Goal: Task Accomplishment & Management: Contribute content

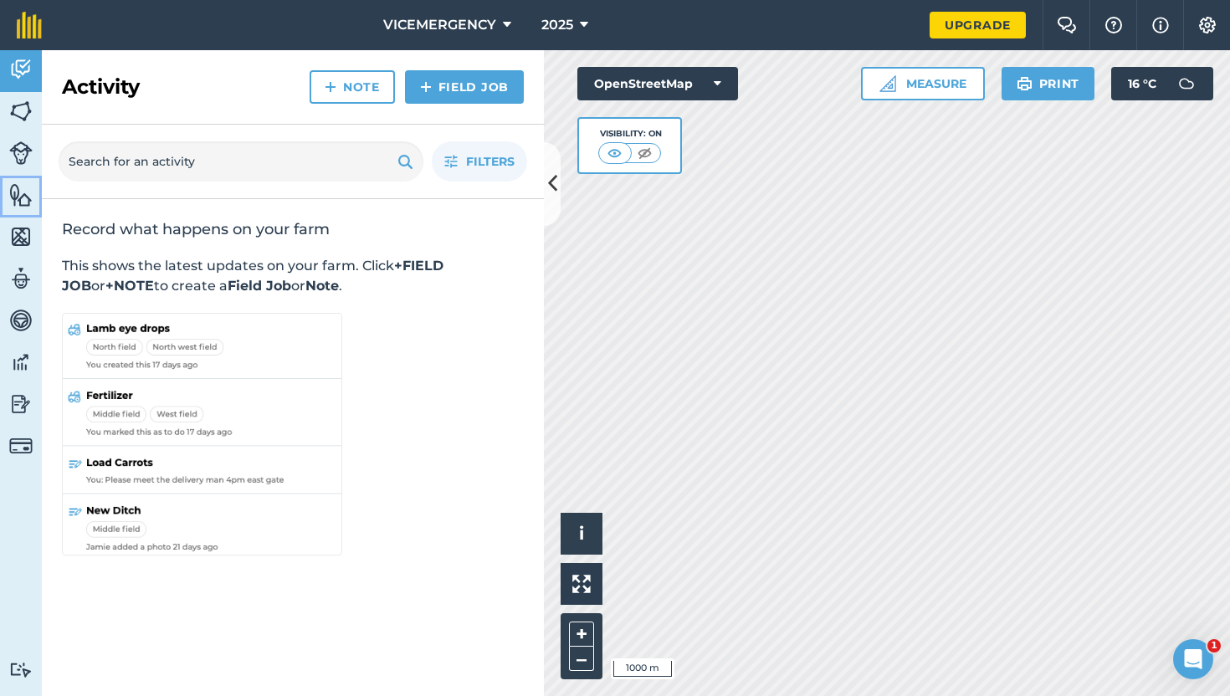
click at [15, 196] on img at bounding box center [20, 194] width 23 height 25
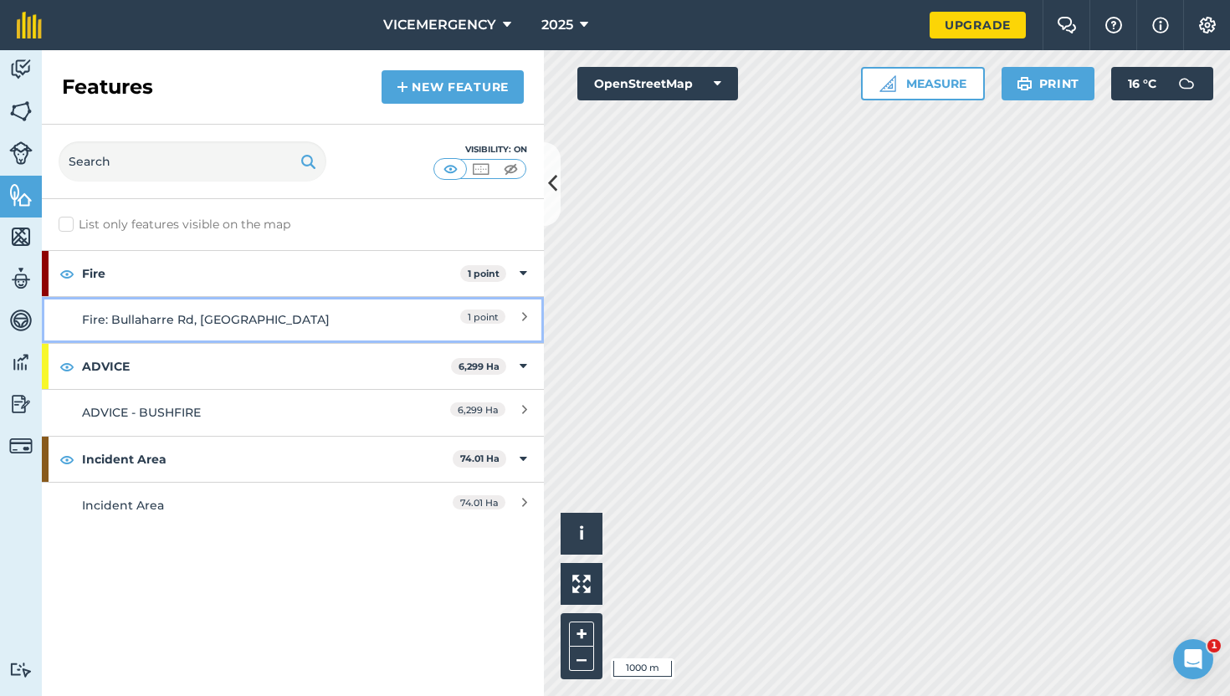
click at [336, 302] on link "Fire: Bullaharre Rd, [GEOGRAPHIC_DATA]" at bounding box center [293, 319] width 502 height 46
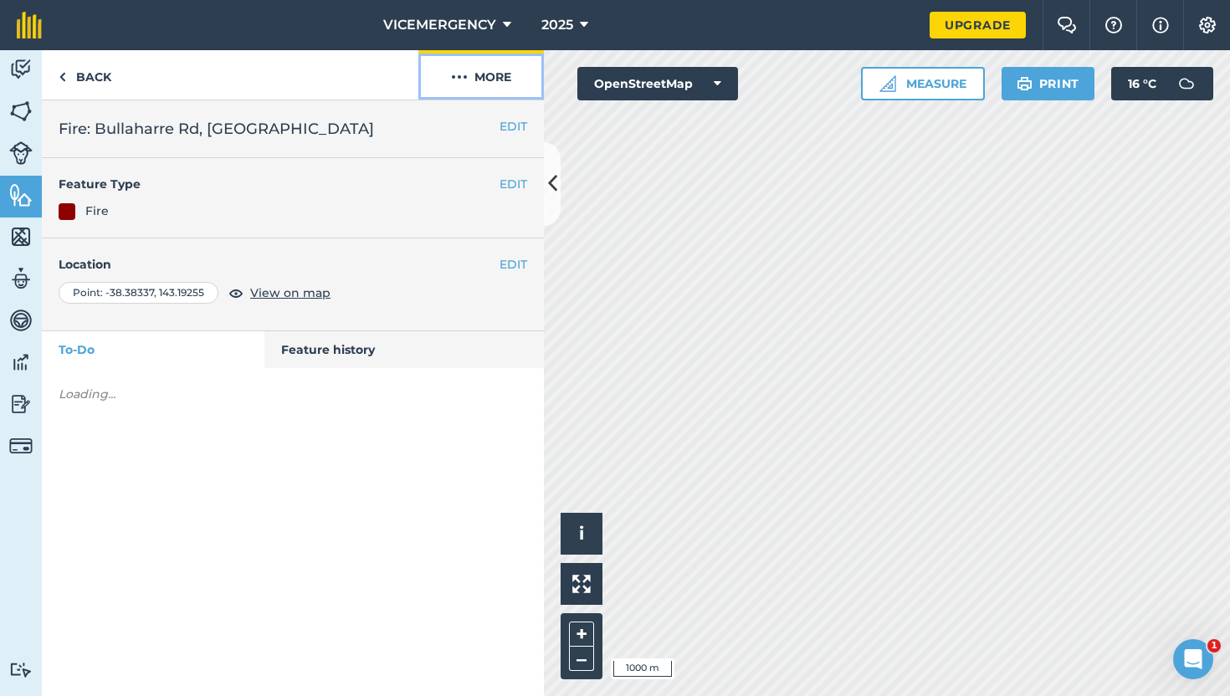
click at [486, 83] on button "More" at bounding box center [481, 74] width 126 height 49
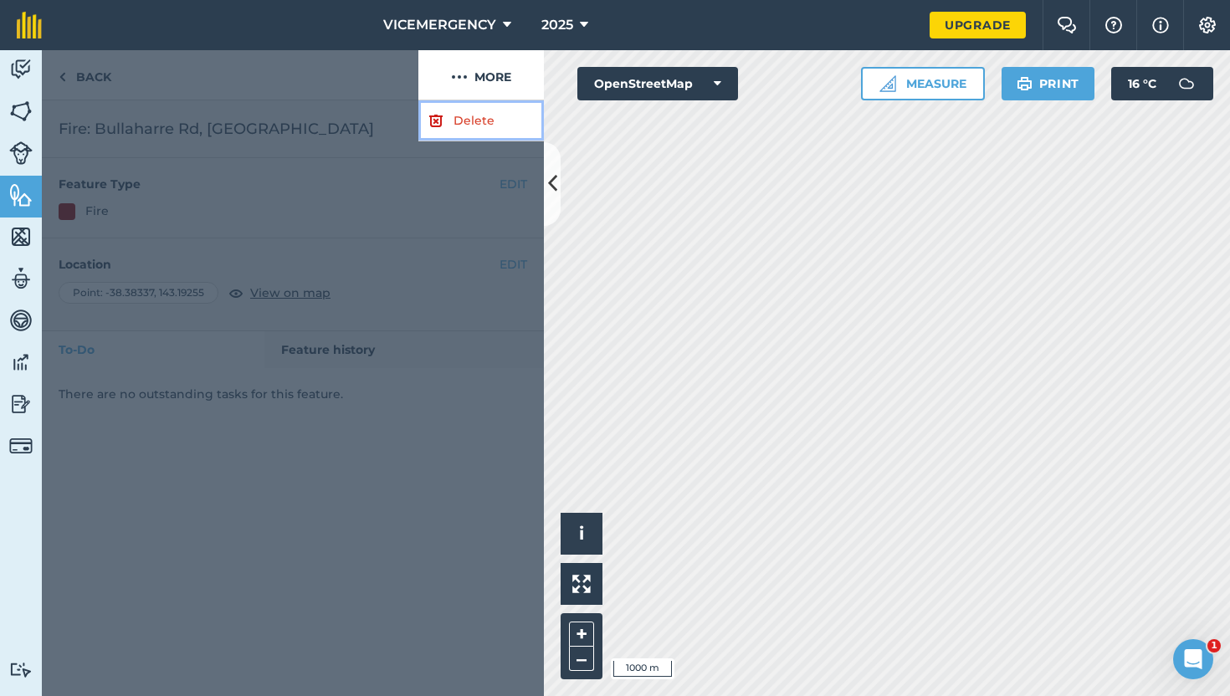
click at [463, 114] on link "Delete" at bounding box center [481, 120] width 126 height 41
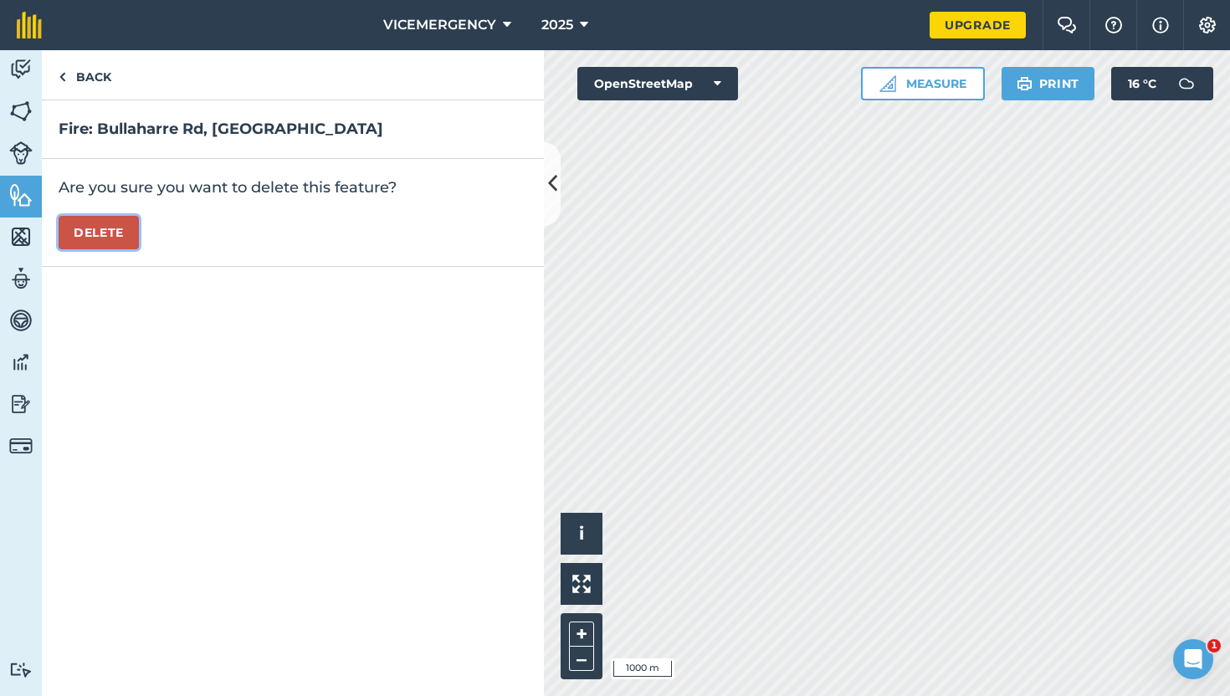
click at [90, 230] on button "Delete" at bounding box center [99, 232] width 80 height 33
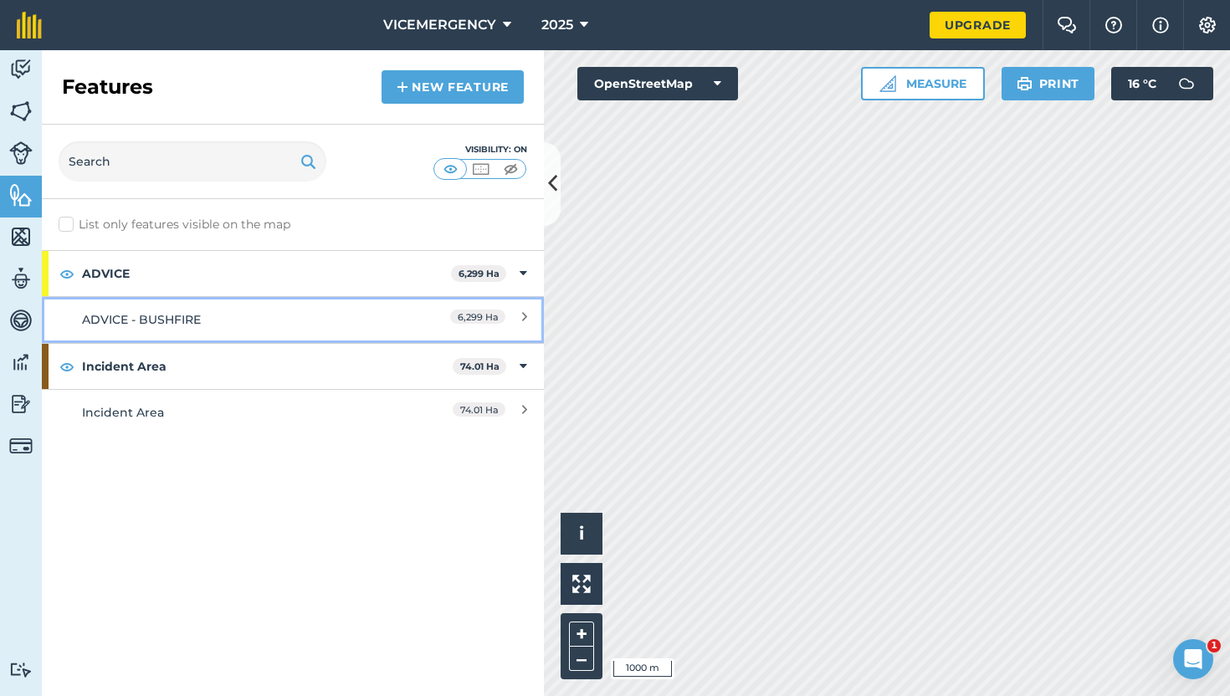
click at [343, 318] on div "ADVICE - BUSHFIRE" at bounding box center [230, 319] width 297 height 18
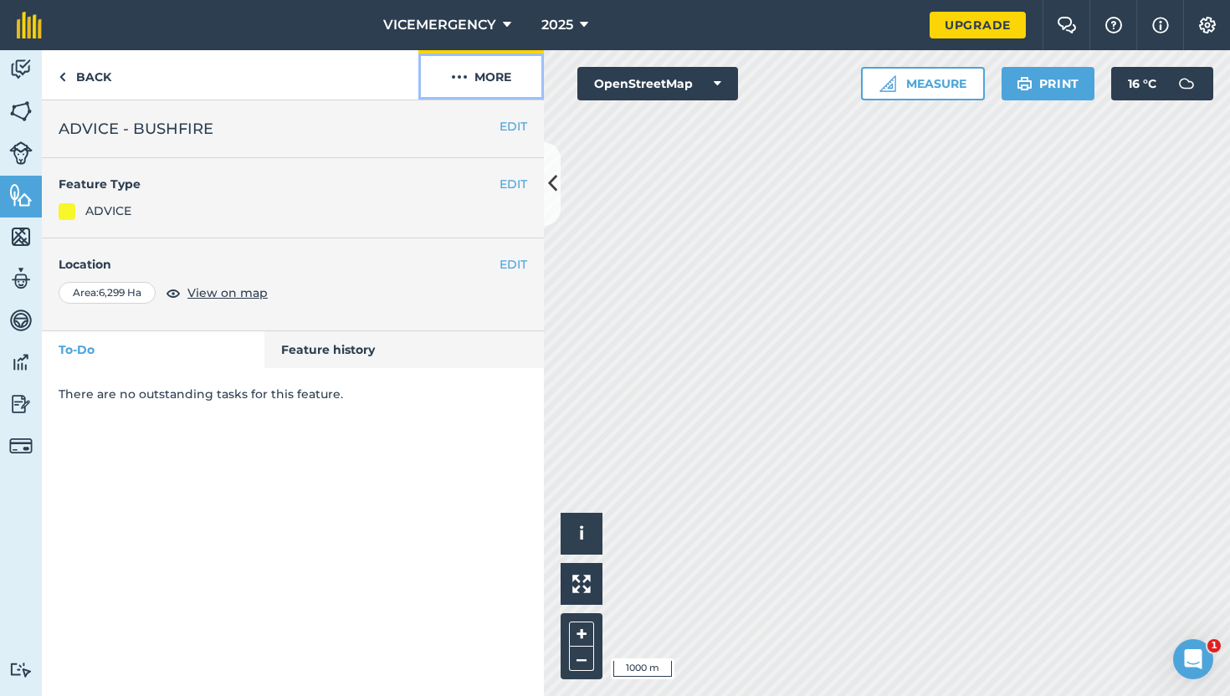
click at [482, 94] on button "More" at bounding box center [481, 74] width 126 height 49
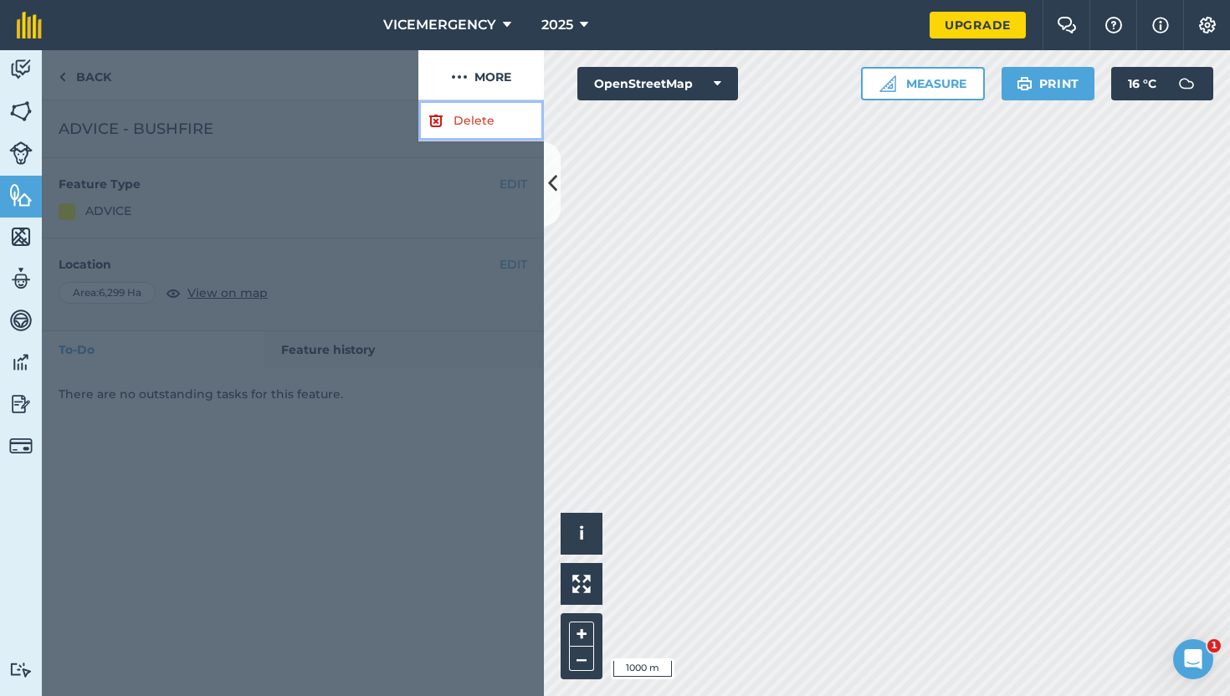
click at [471, 119] on link "Delete" at bounding box center [481, 120] width 126 height 41
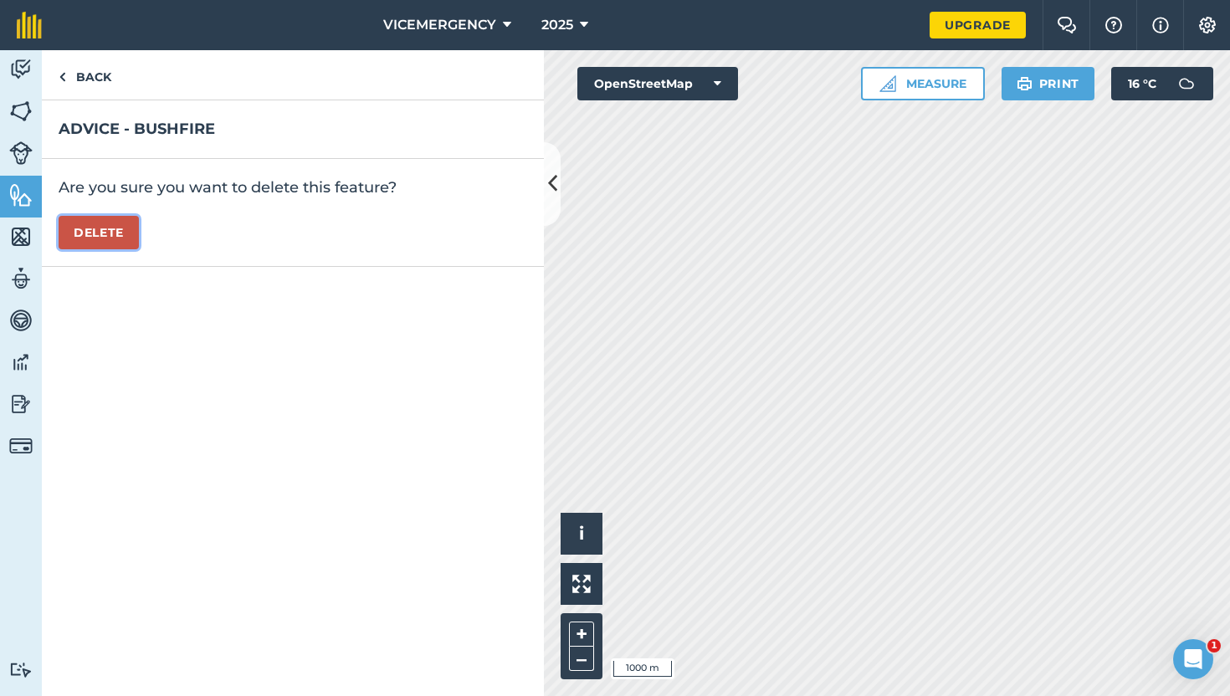
click at [90, 228] on button "Delete" at bounding box center [99, 232] width 80 height 33
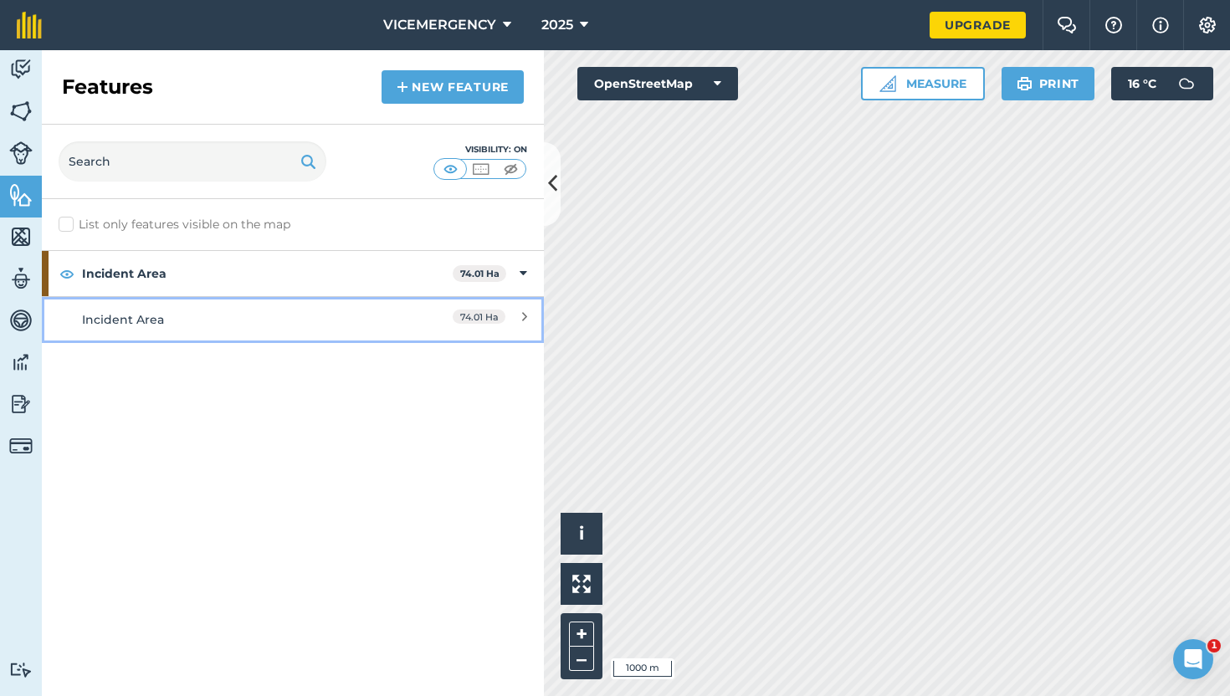
click at [295, 320] on div "Incident Area" at bounding box center [230, 319] width 297 height 18
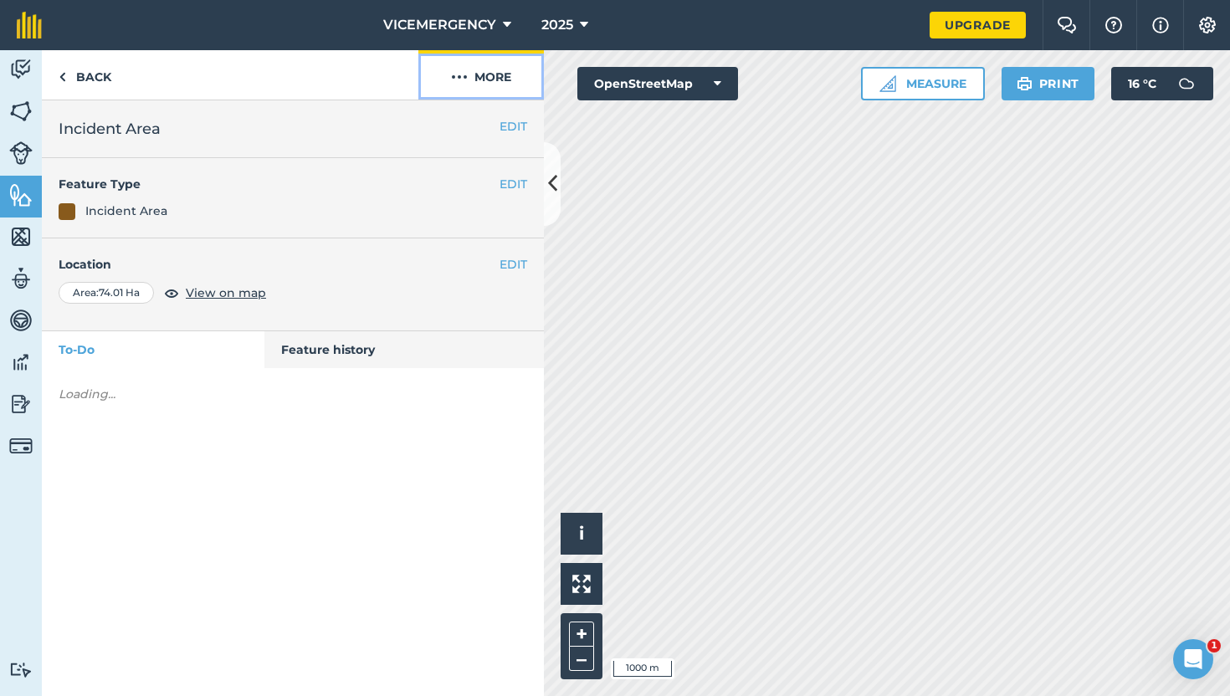
click at [479, 82] on button "More" at bounding box center [481, 74] width 126 height 49
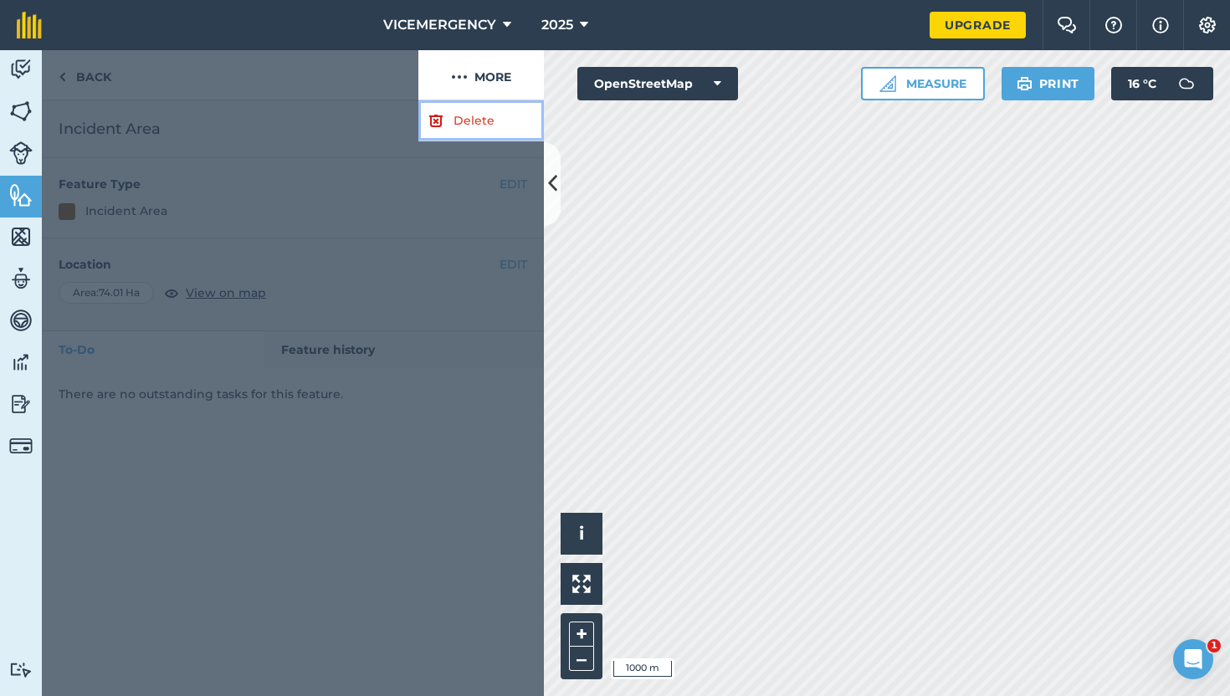
click at [452, 128] on link "Delete" at bounding box center [481, 120] width 126 height 41
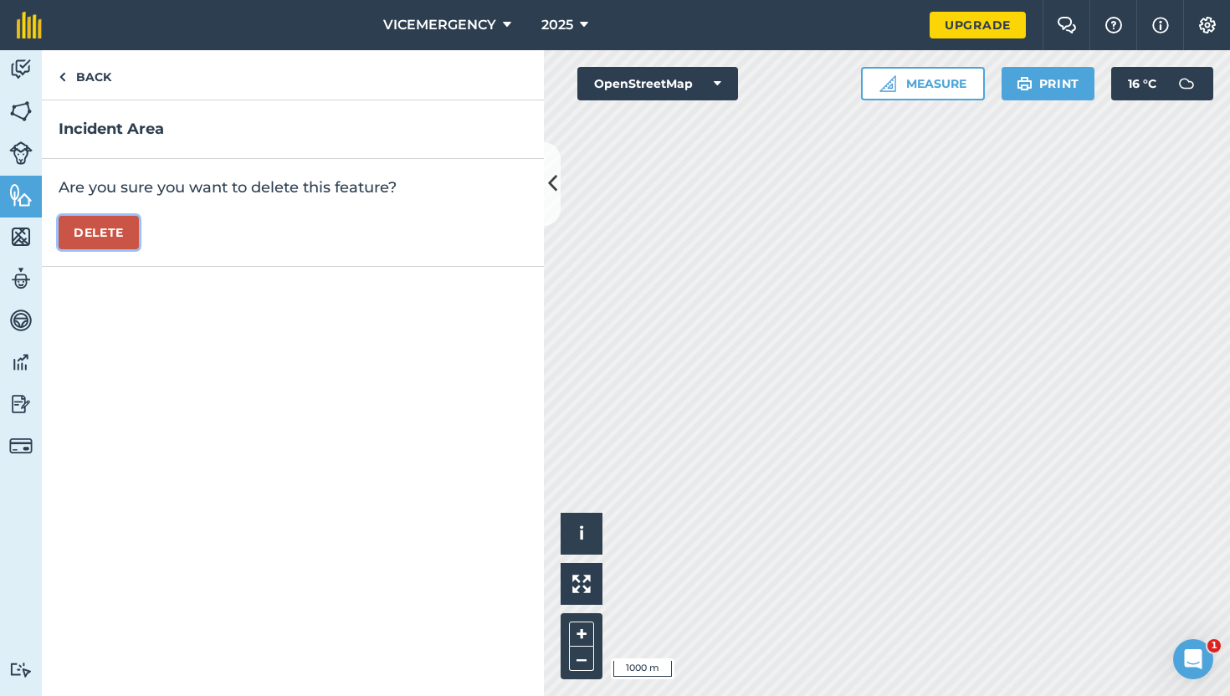
click at [92, 227] on button "Delete" at bounding box center [99, 232] width 80 height 33
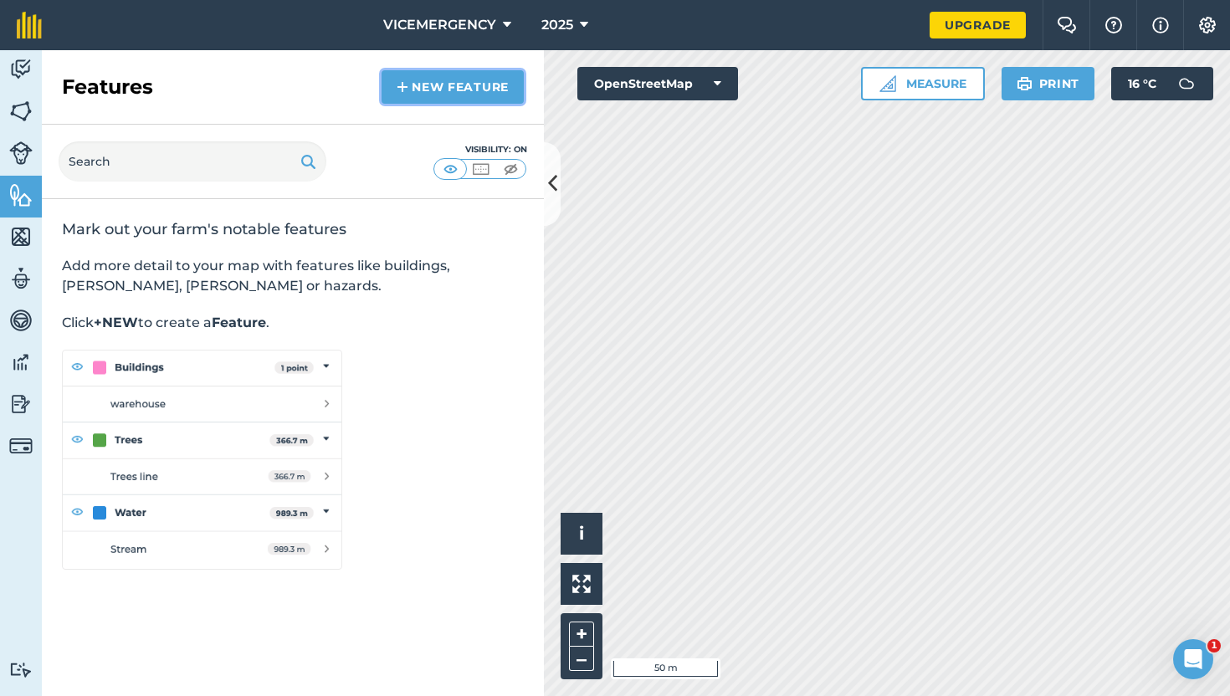
click at [466, 96] on link "New feature" at bounding box center [453, 86] width 142 height 33
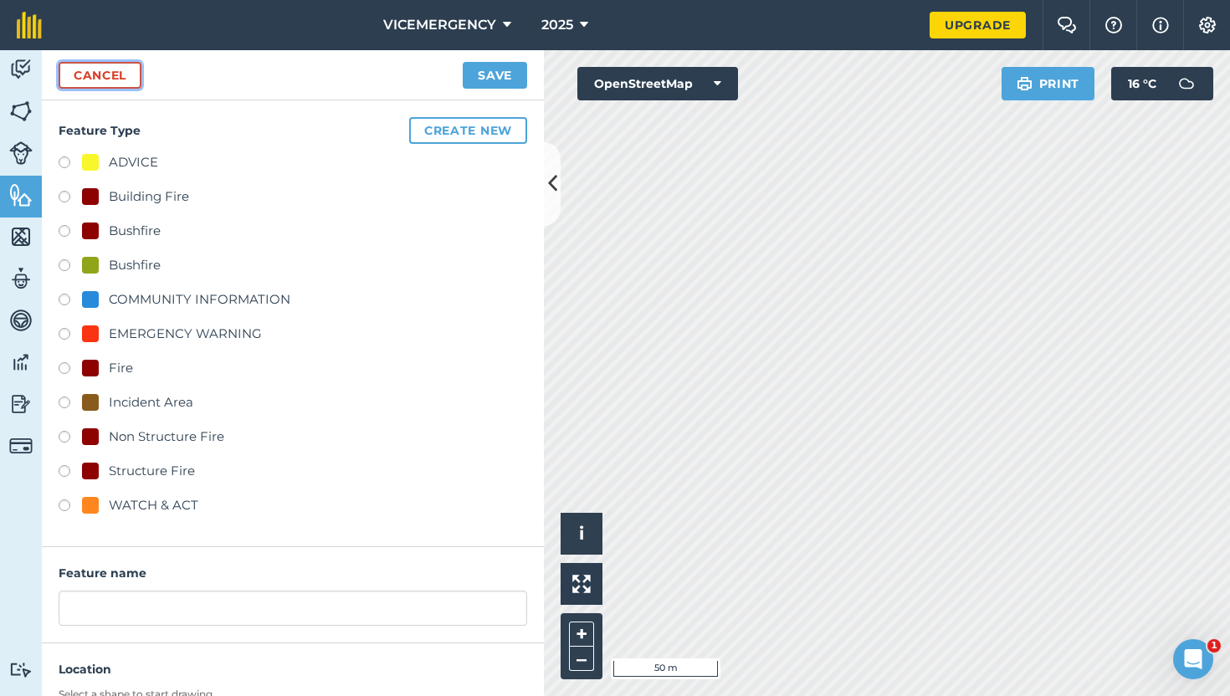
click at [88, 76] on link "Cancel" at bounding box center [100, 75] width 83 height 27
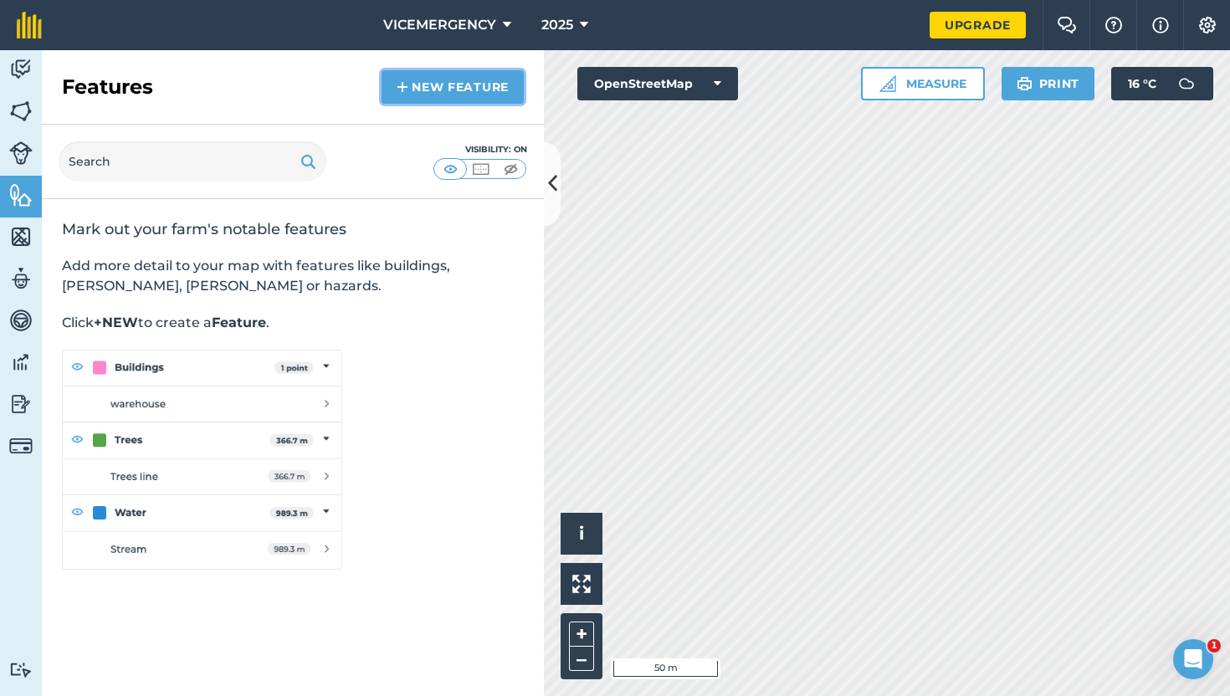
click at [449, 97] on link "New feature" at bounding box center [453, 86] width 142 height 33
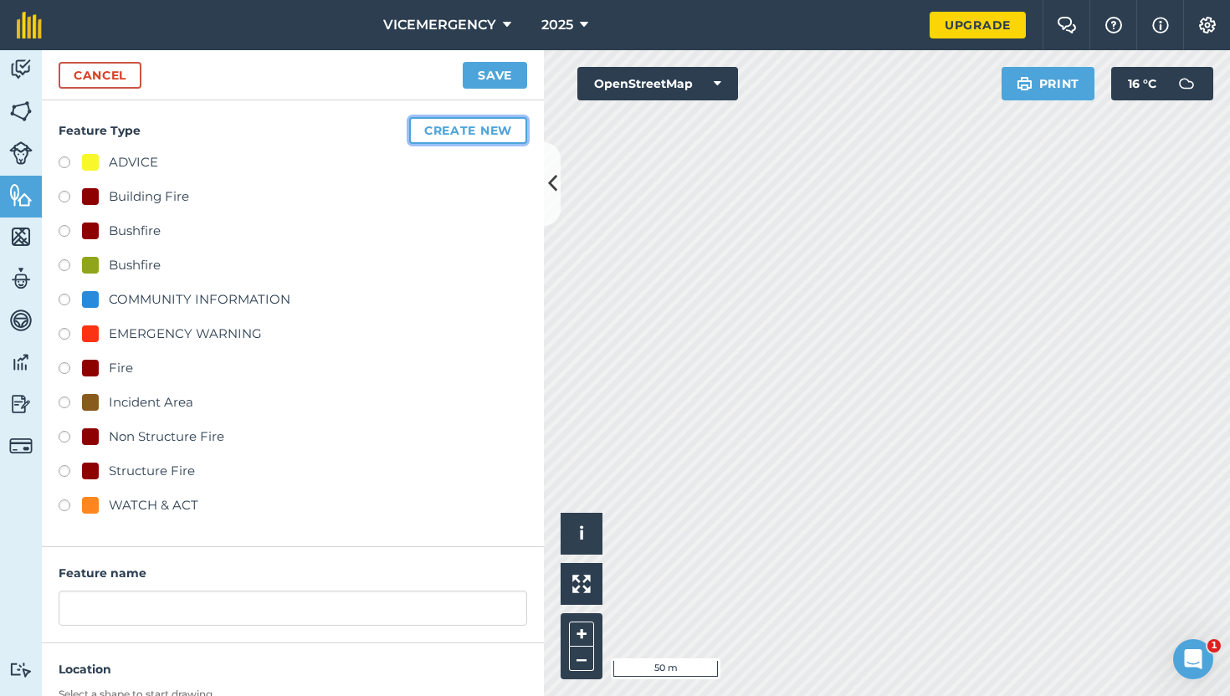
click at [438, 131] on button "Create new" at bounding box center [468, 130] width 118 height 27
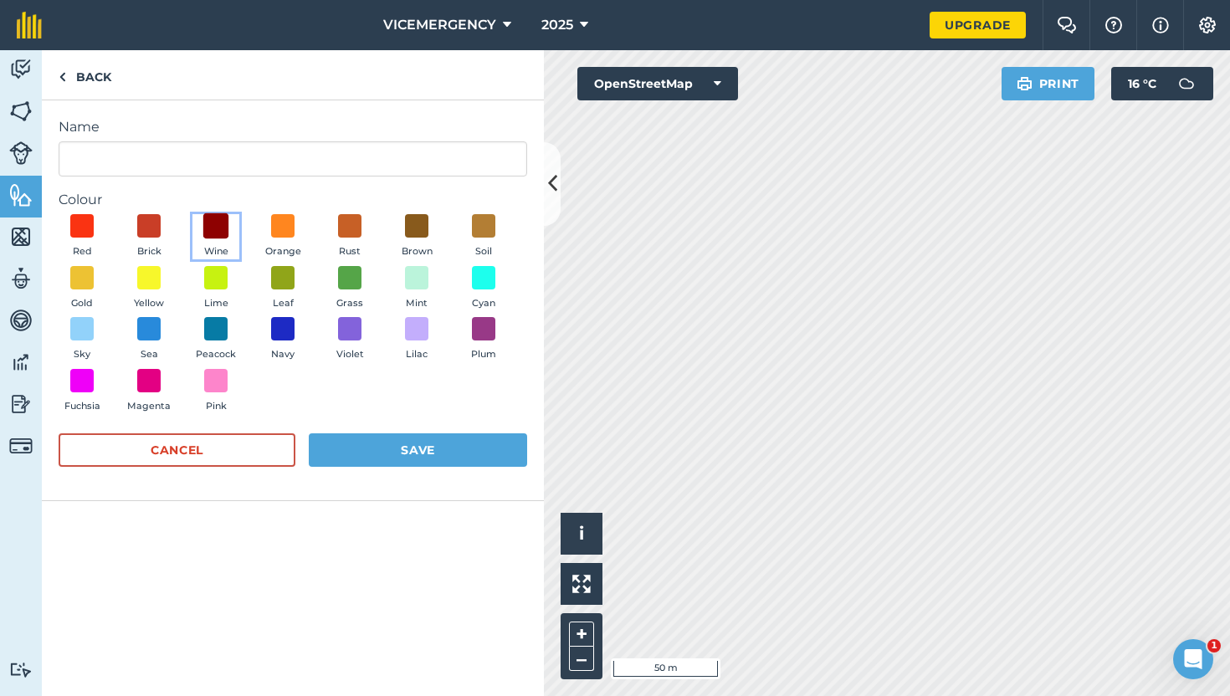
click at [205, 220] on span at bounding box center [216, 226] width 26 height 26
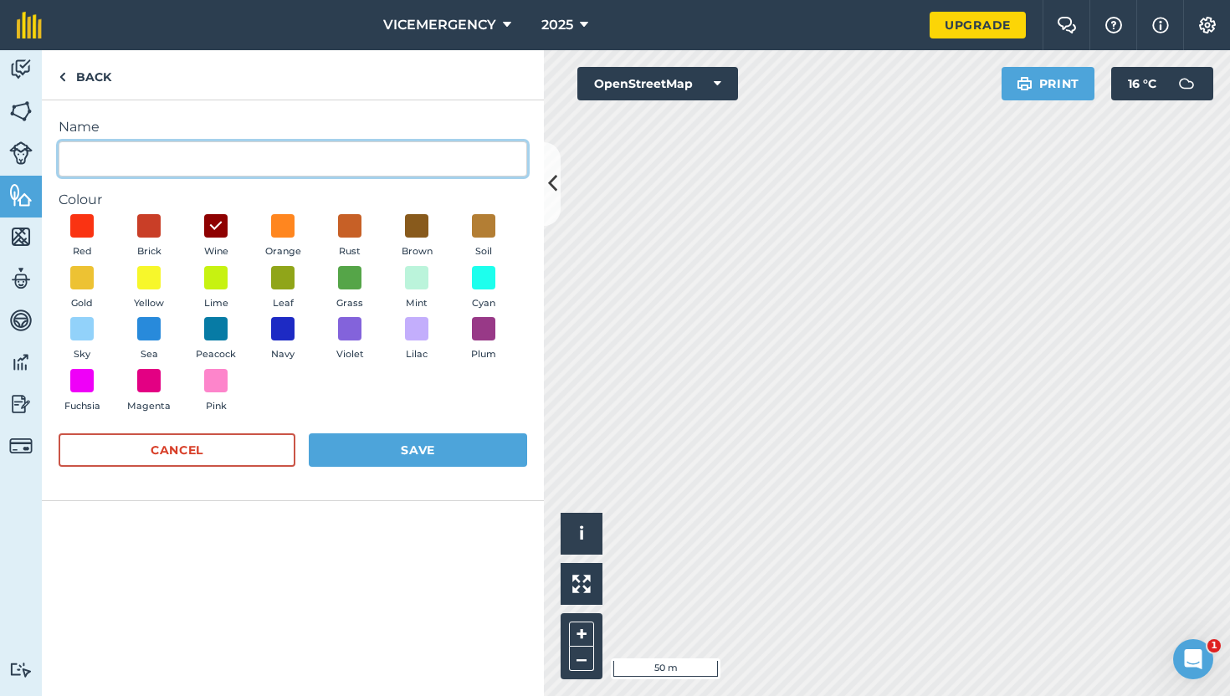
click at [144, 162] on input "Name" at bounding box center [293, 158] width 469 height 35
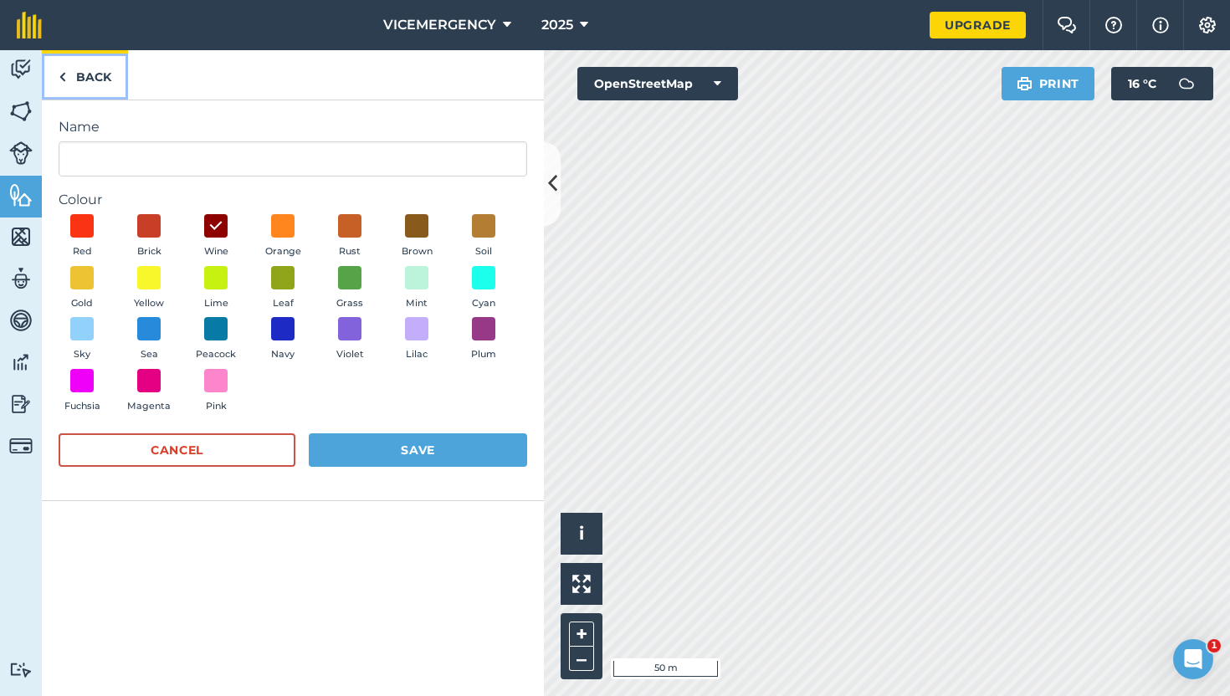
click at [79, 86] on link "Back" at bounding box center [85, 74] width 86 height 49
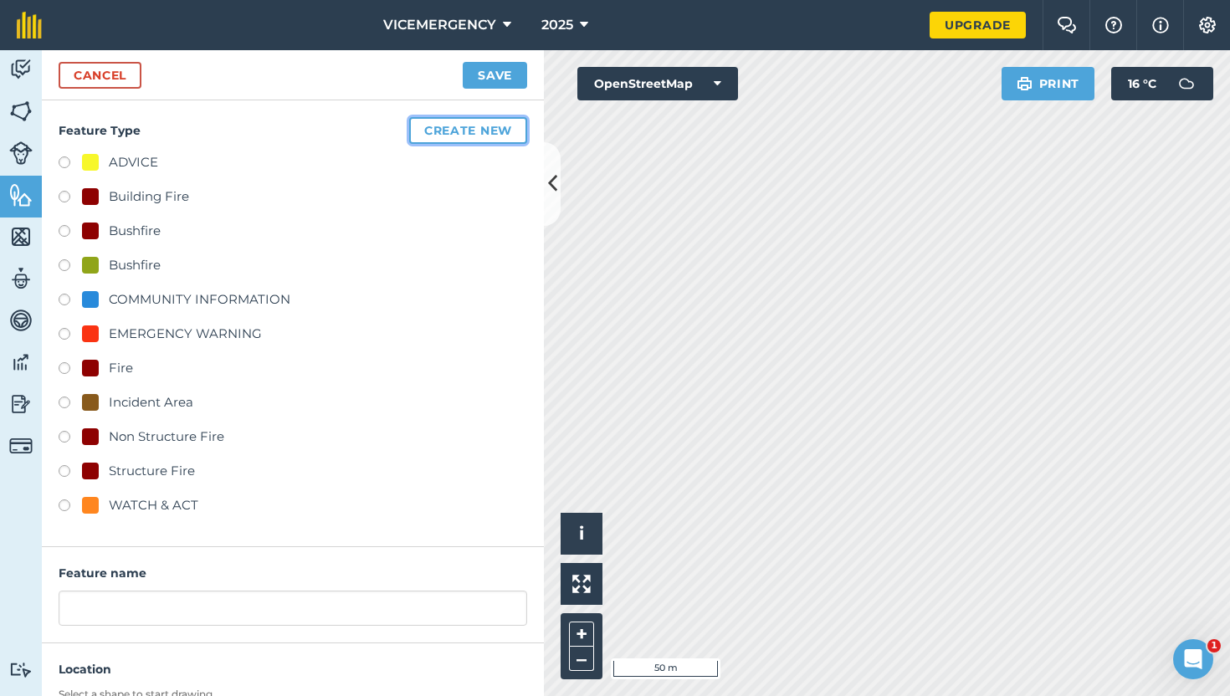
click at [477, 128] on button "Create new" at bounding box center [468, 130] width 118 height 27
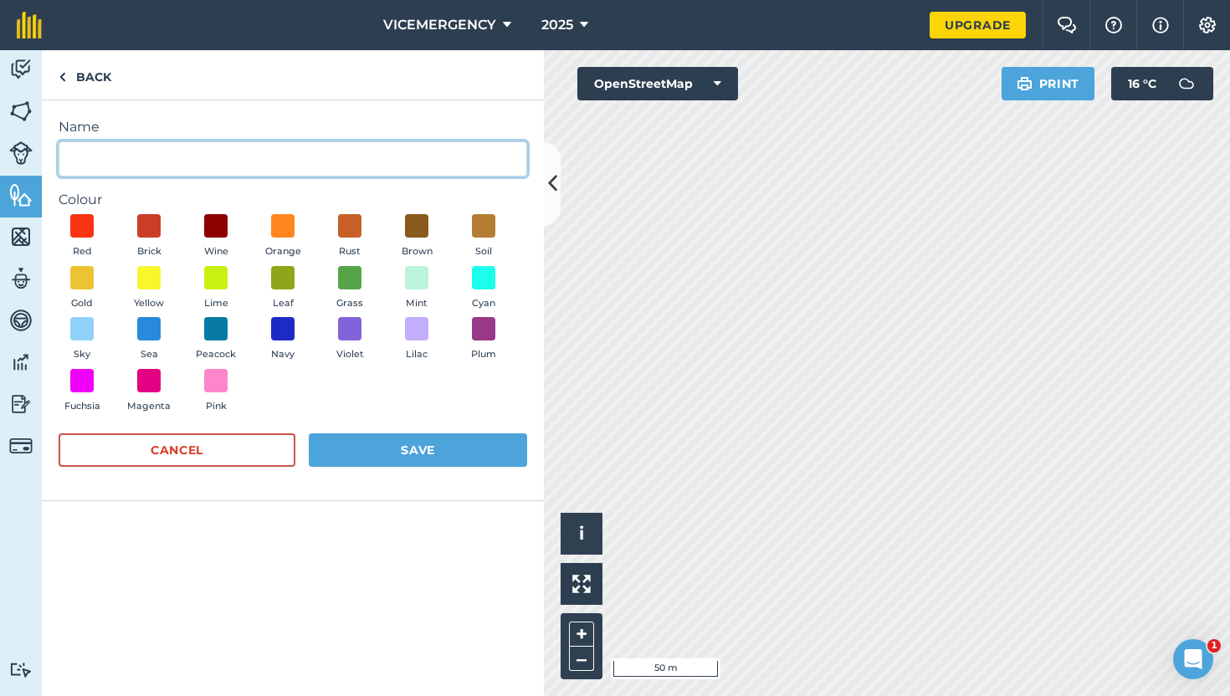
click at [146, 156] on input "Name" at bounding box center [293, 158] width 469 height 35
type input "Grass & Scrub"
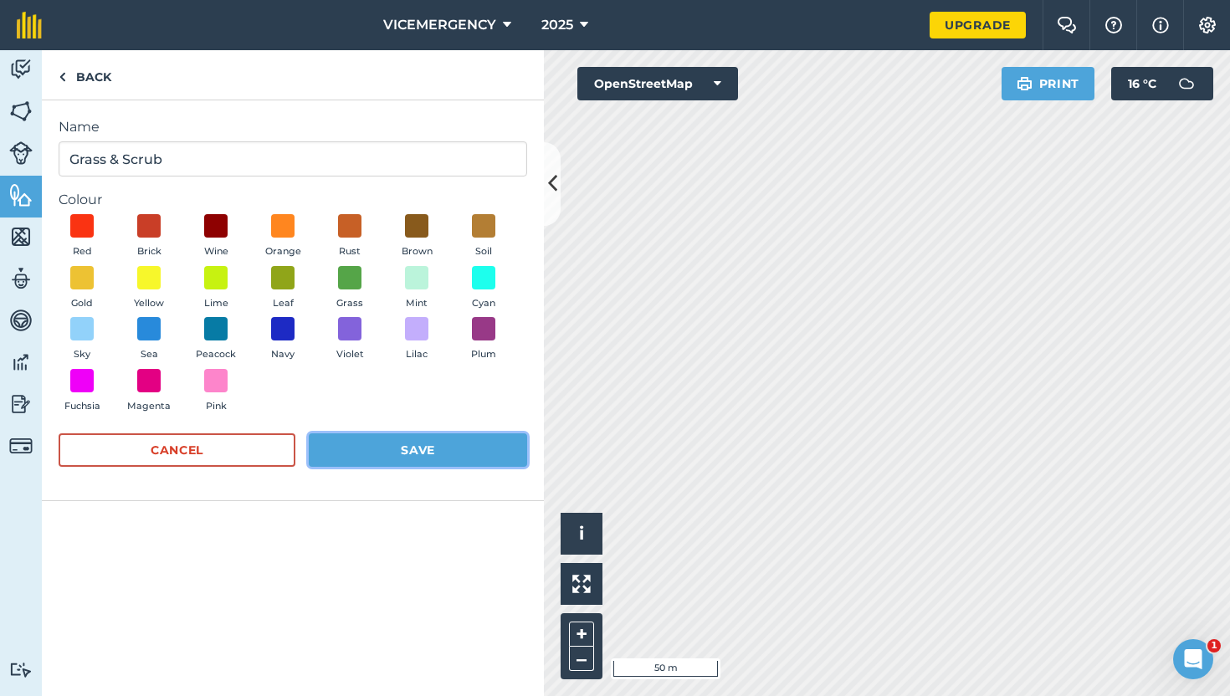
click at [429, 454] on button "Save" at bounding box center [418, 449] width 218 height 33
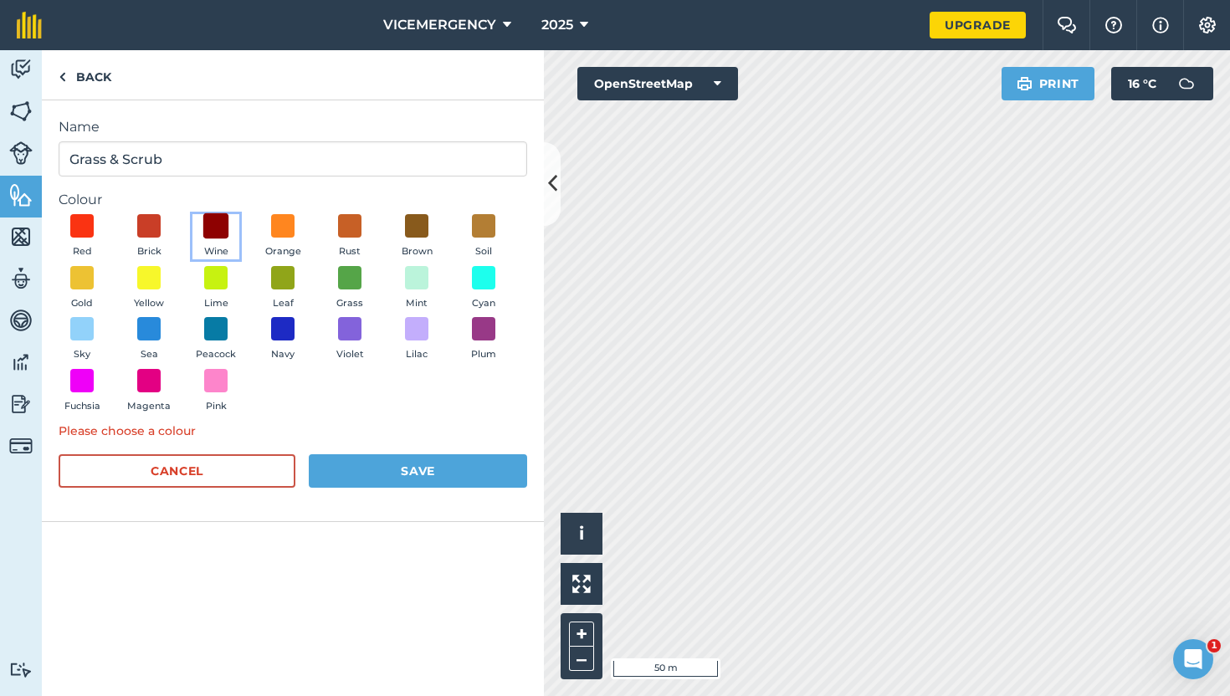
click at [211, 234] on span at bounding box center [216, 226] width 26 height 26
click at [416, 476] on button "Save" at bounding box center [418, 470] width 218 height 33
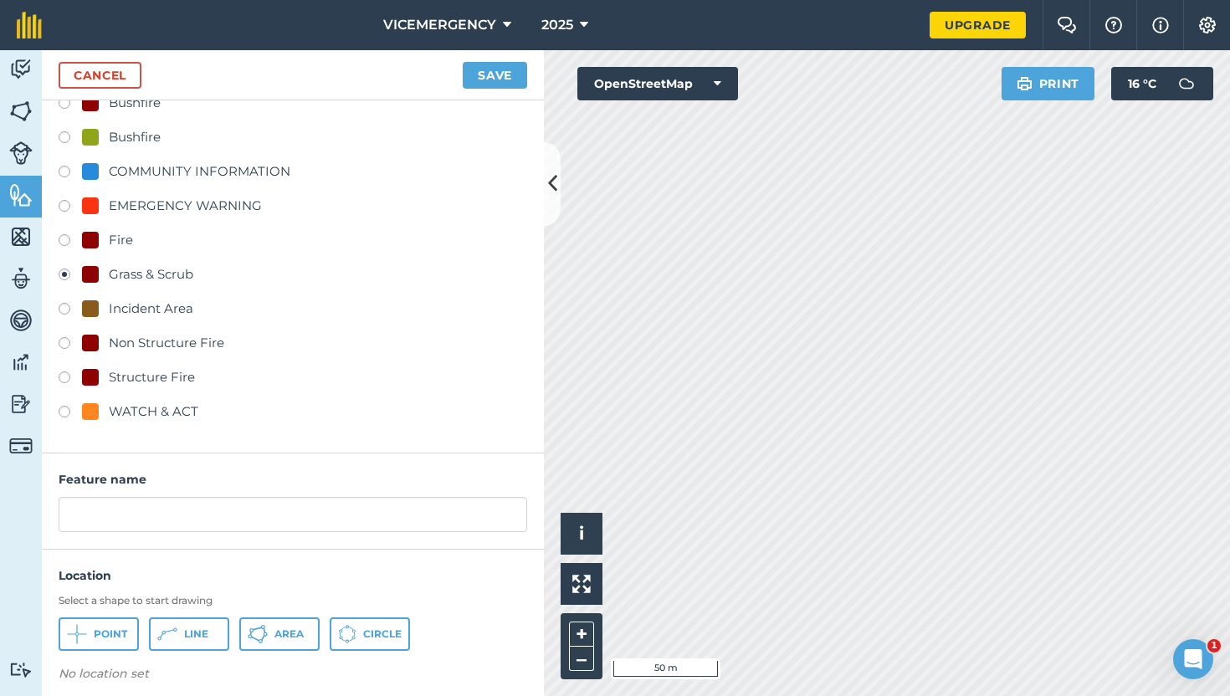
scroll to position [139, 0]
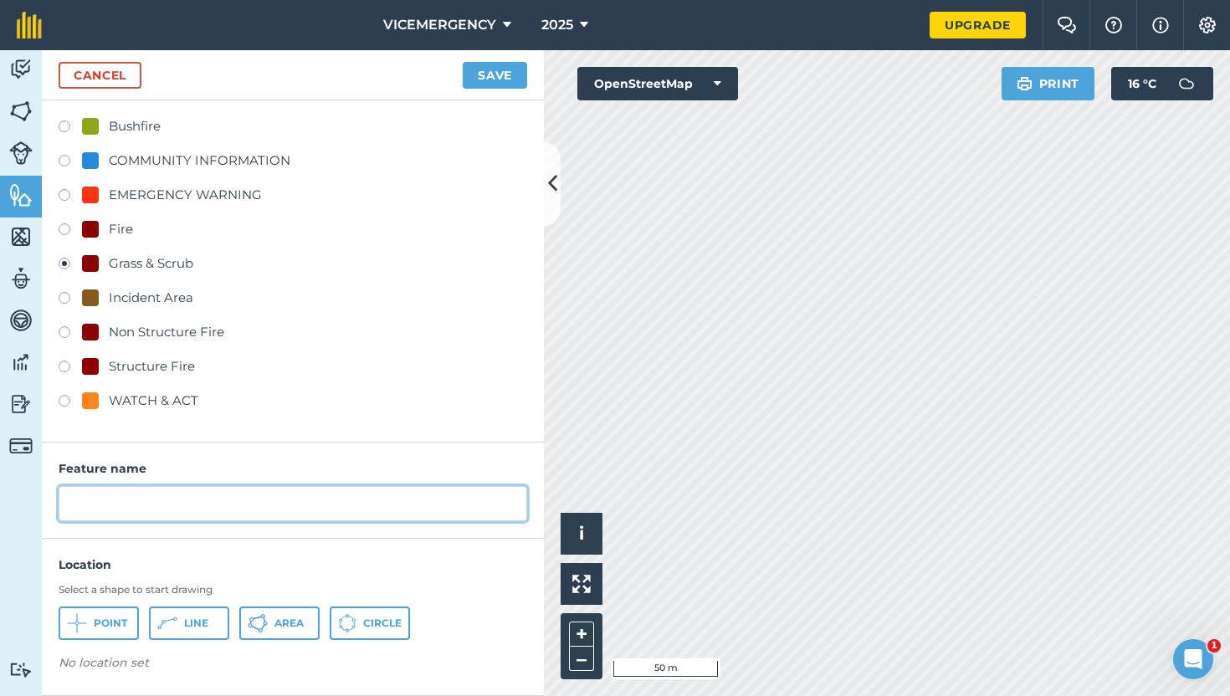
click at [127, 506] on input "text" at bounding box center [293, 503] width 469 height 35
type input "B"
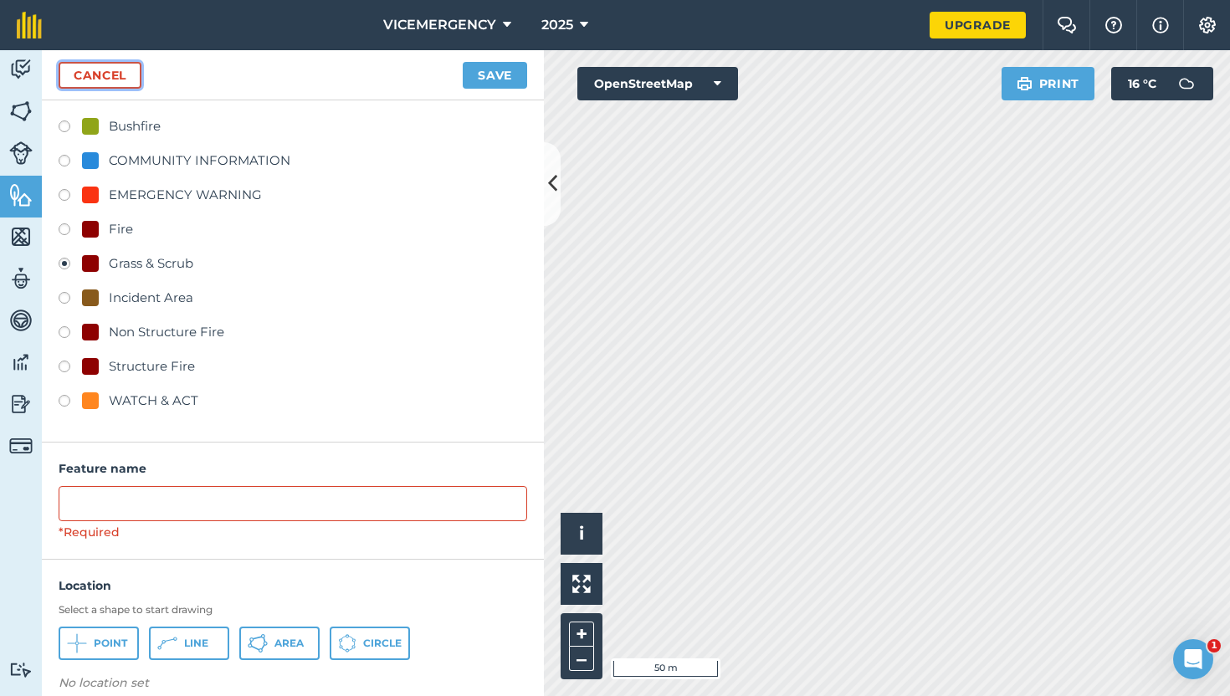
click at [110, 75] on link "Cancel" at bounding box center [100, 75] width 83 height 27
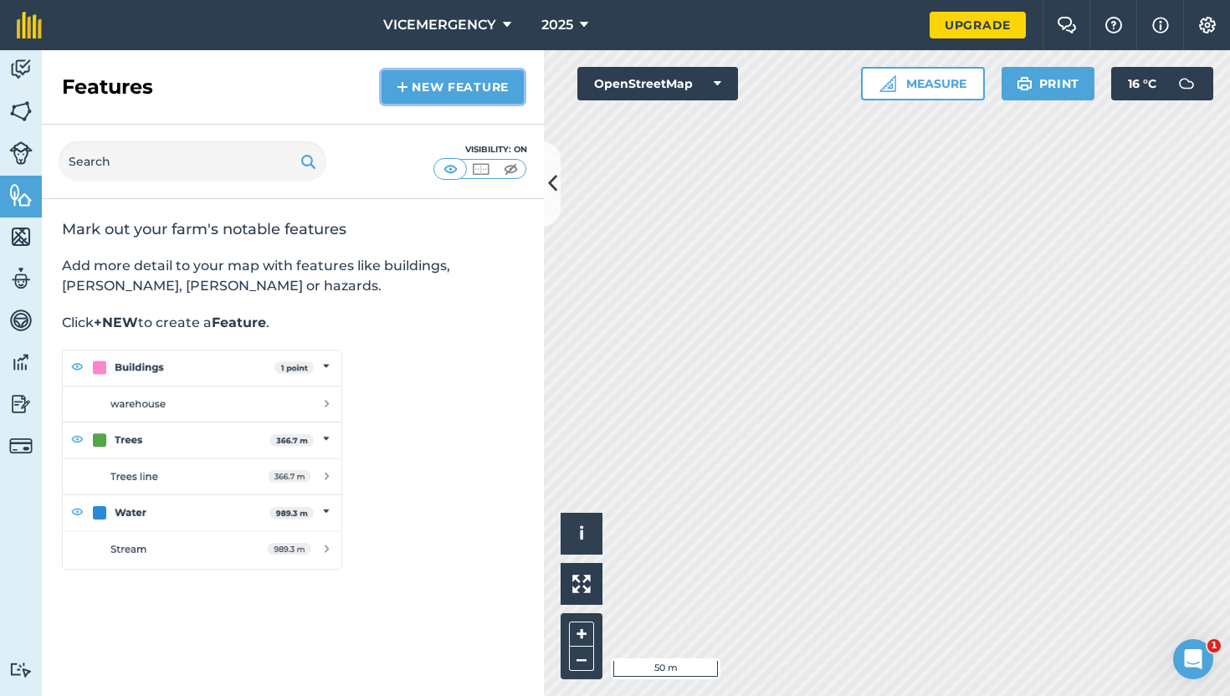
click at [454, 94] on link "New feature" at bounding box center [453, 86] width 142 height 33
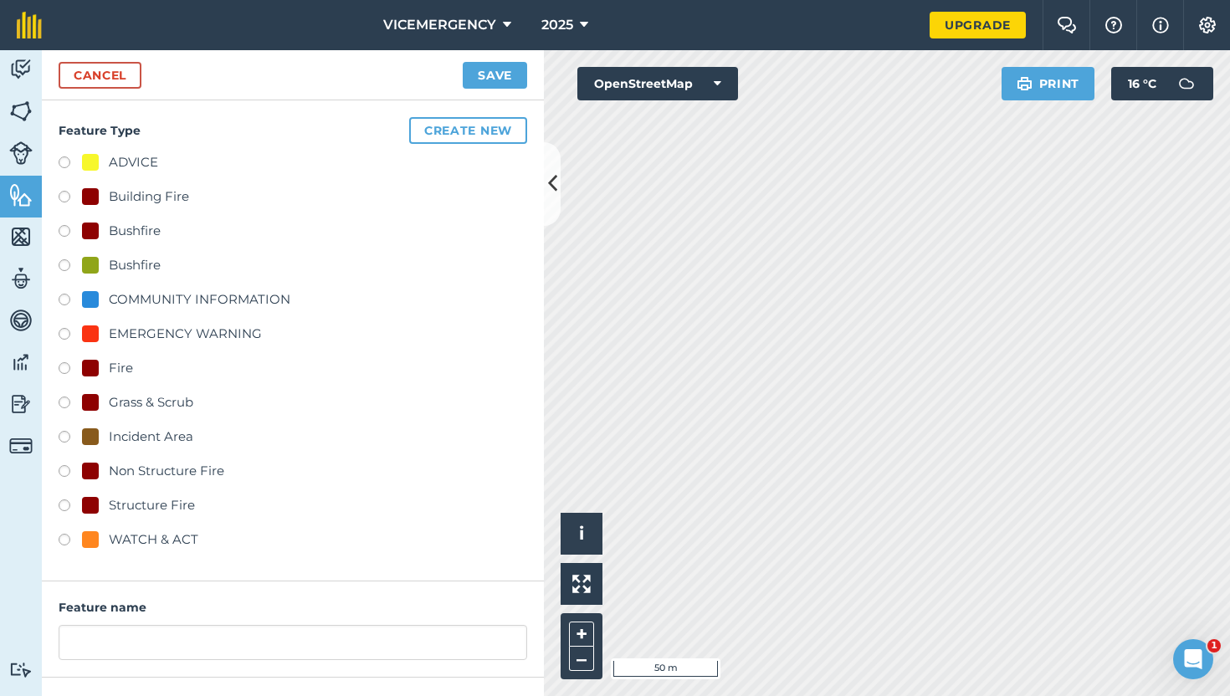
click at [66, 406] on label at bounding box center [70, 405] width 23 height 17
radio input "true"
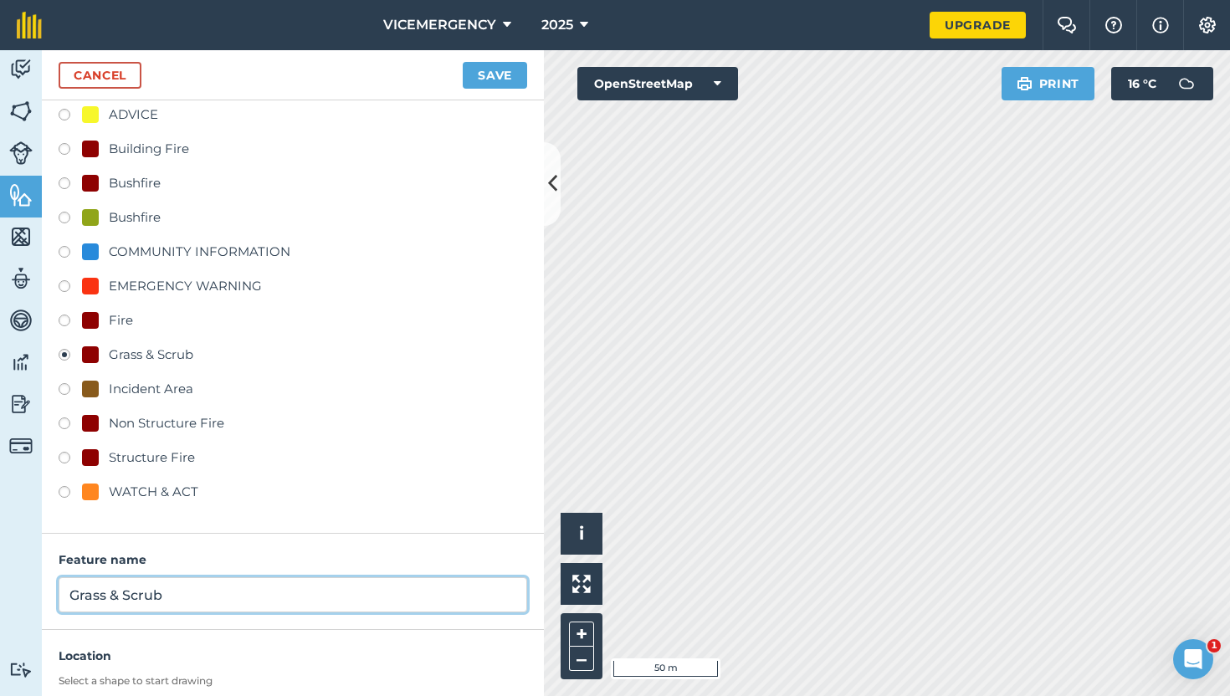
click at [197, 609] on input "Grass & Scrub" at bounding box center [293, 594] width 469 height 35
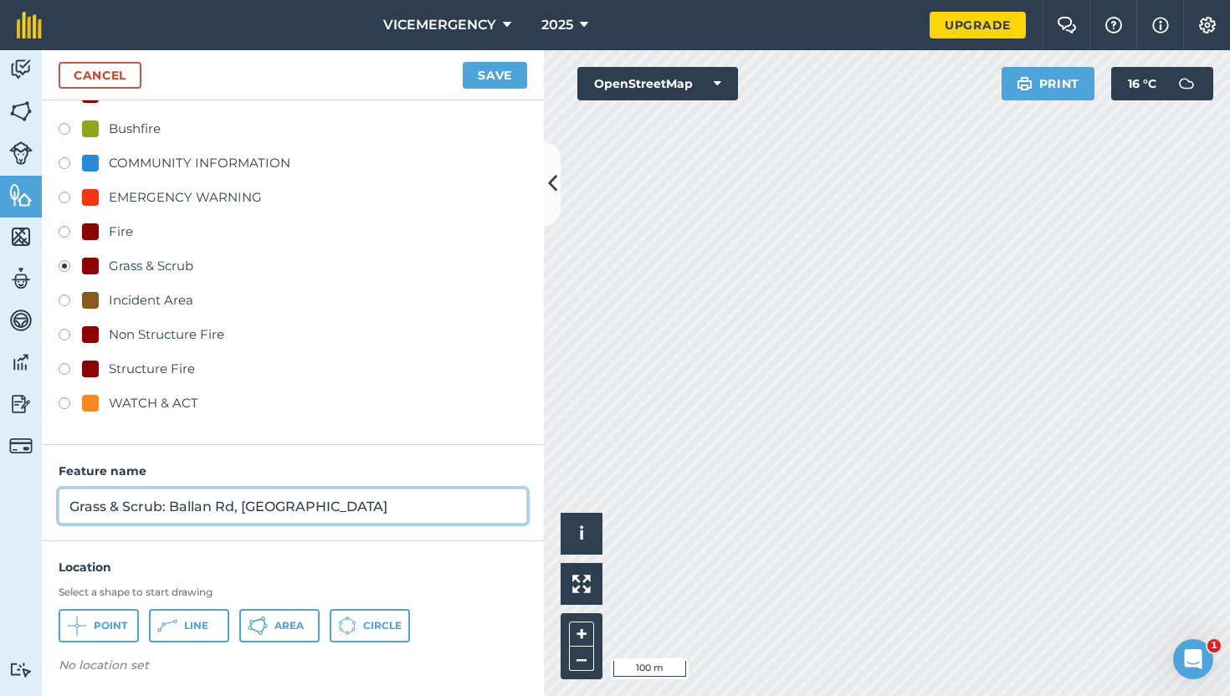
scroll to position [139, 0]
type input "Grass & Scrub: Ballan Rd, [GEOGRAPHIC_DATA]"
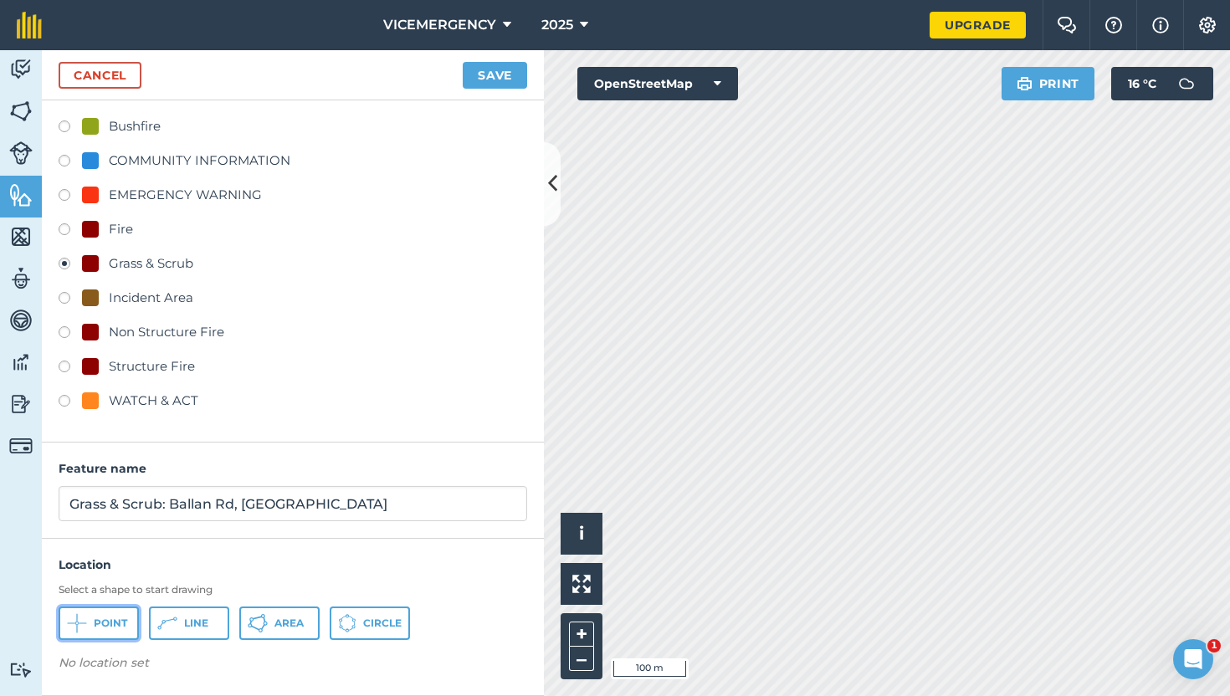
click at [119, 619] on span "Point" at bounding box center [110, 623] width 33 height 13
click at [502, 69] on button "Save" at bounding box center [495, 75] width 64 height 27
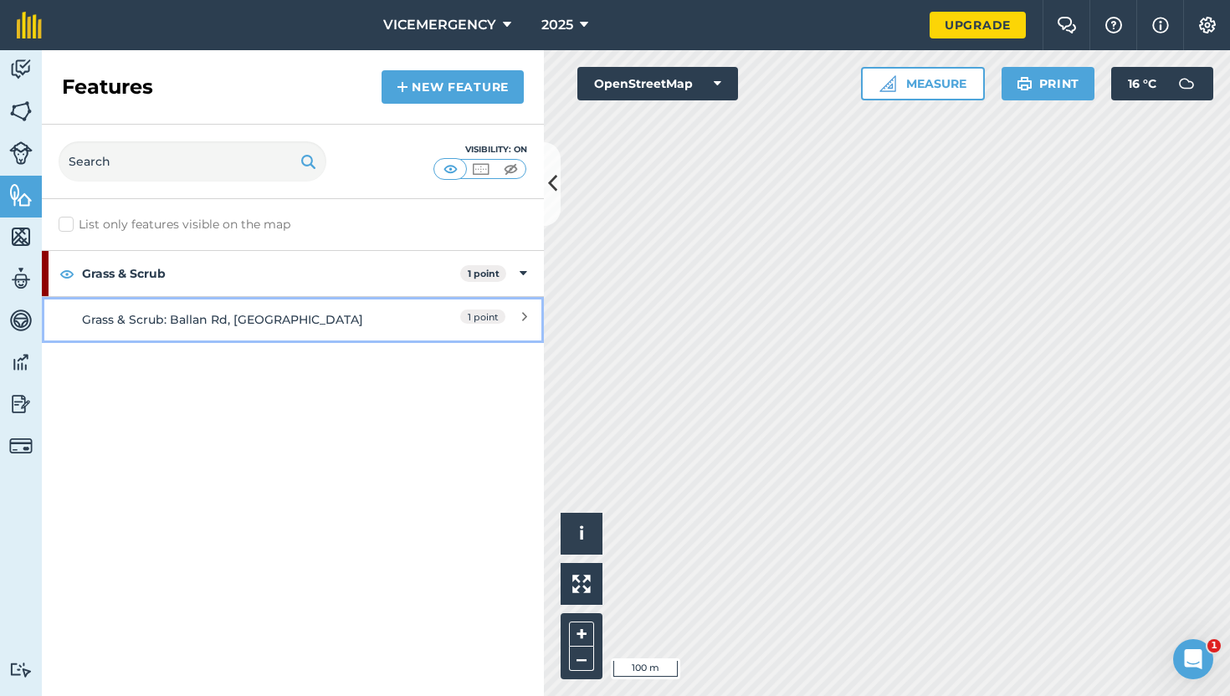
click at [351, 318] on div "Grass & Scrub: Ballan Rd, [GEOGRAPHIC_DATA]" at bounding box center [230, 319] width 297 height 18
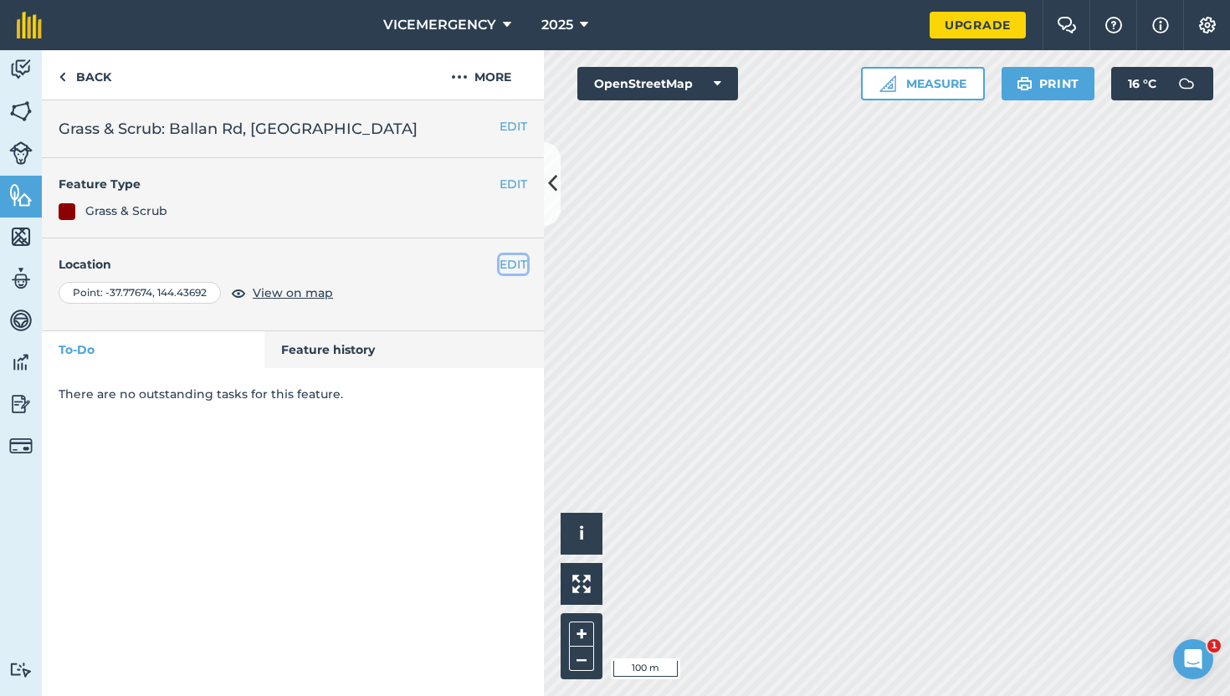
click at [509, 262] on button "EDIT" at bounding box center [514, 264] width 28 height 18
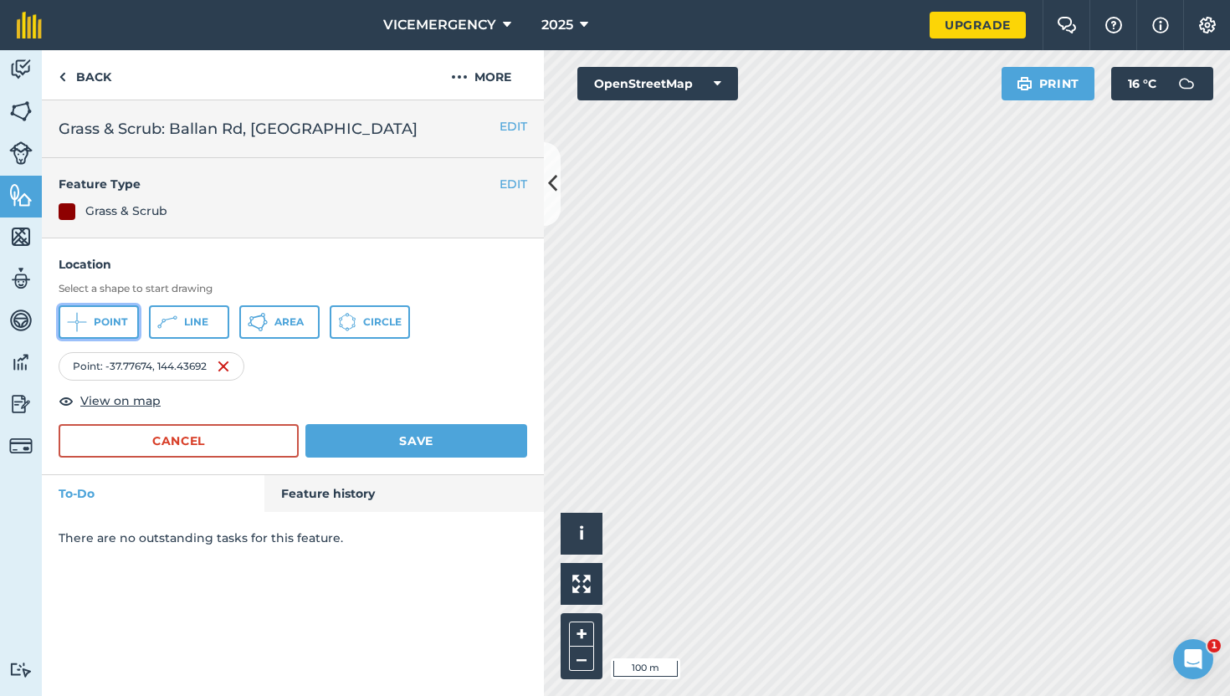
click at [116, 313] on button "Point" at bounding box center [99, 321] width 80 height 33
click at [454, 448] on button "Save" at bounding box center [416, 440] width 222 height 33
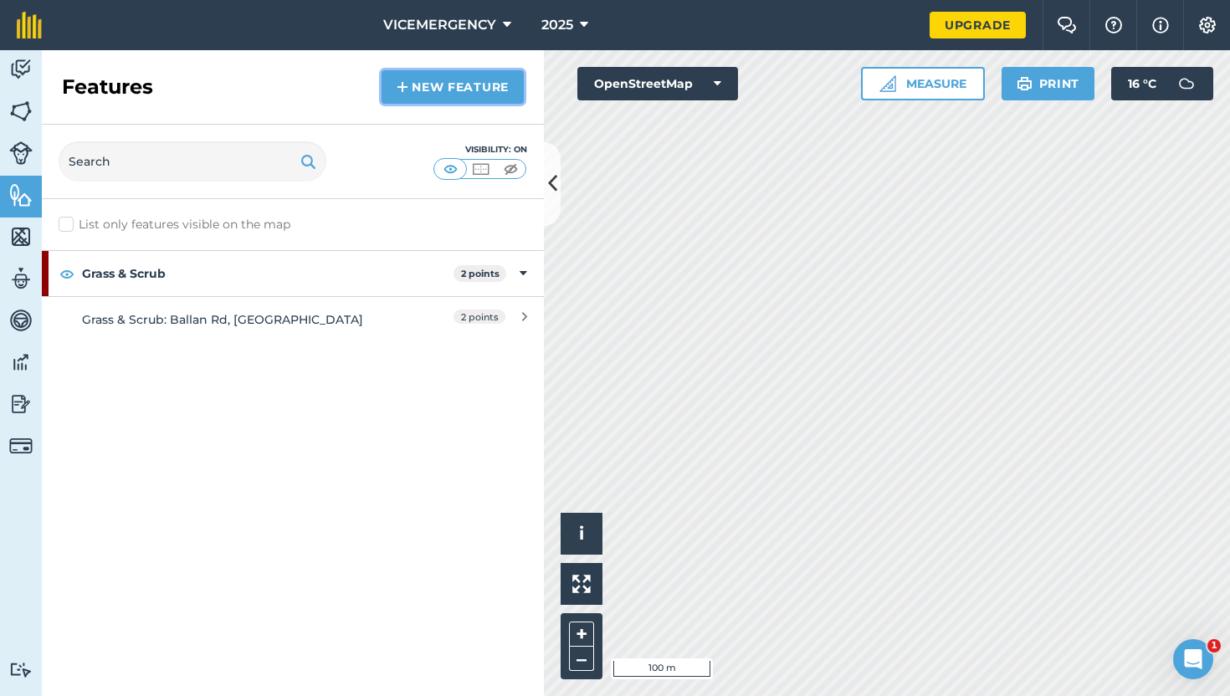
click at [461, 92] on link "New feature" at bounding box center [453, 86] width 142 height 33
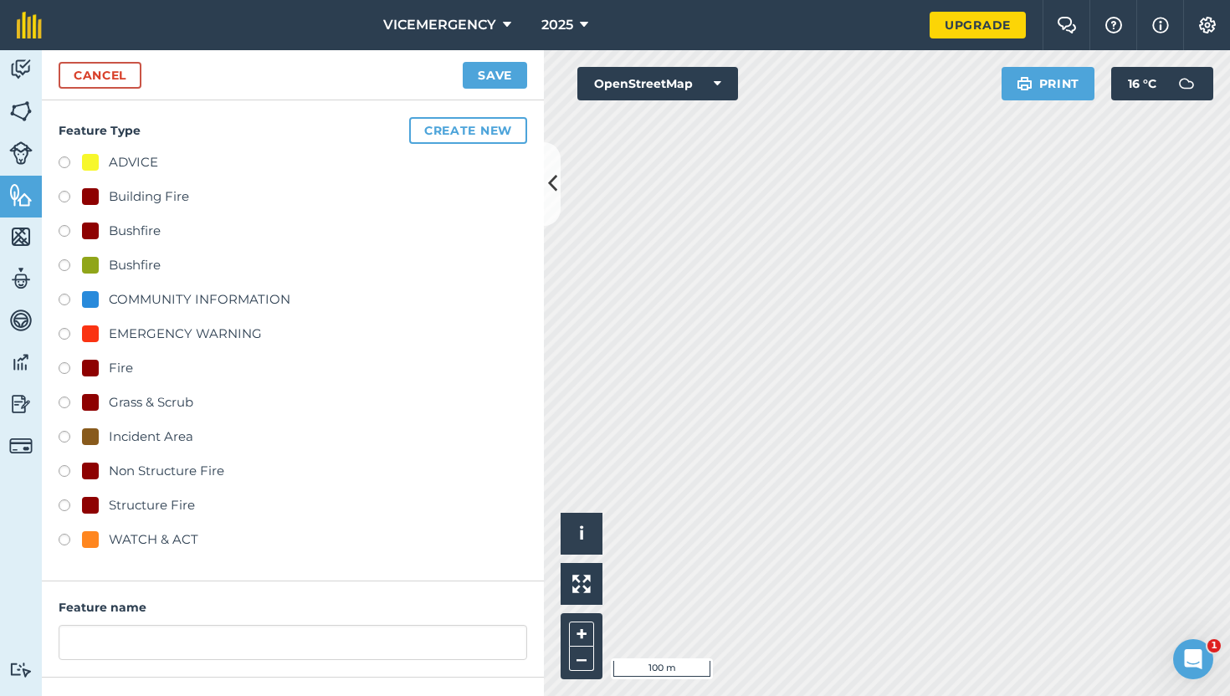
click at [64, 236] on label at bounding box center [70, 233] width 23 height 17
radio input "true"
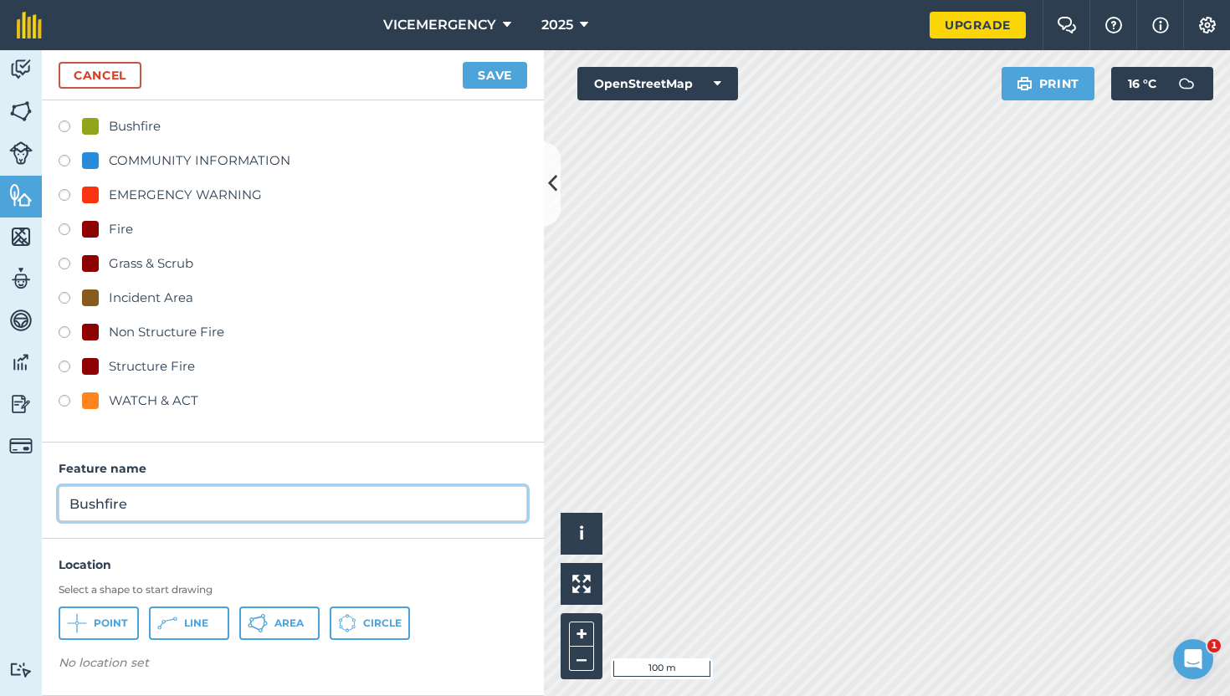
click at [151, 504] on input "Bushfire" at bounding box center [293, 503] width 469 height 35
type input "Bushfire: Geelong-[GEOGRAPHIC_DATA][PERSON_NAME], [GEOGRAPHIC_DATA]"
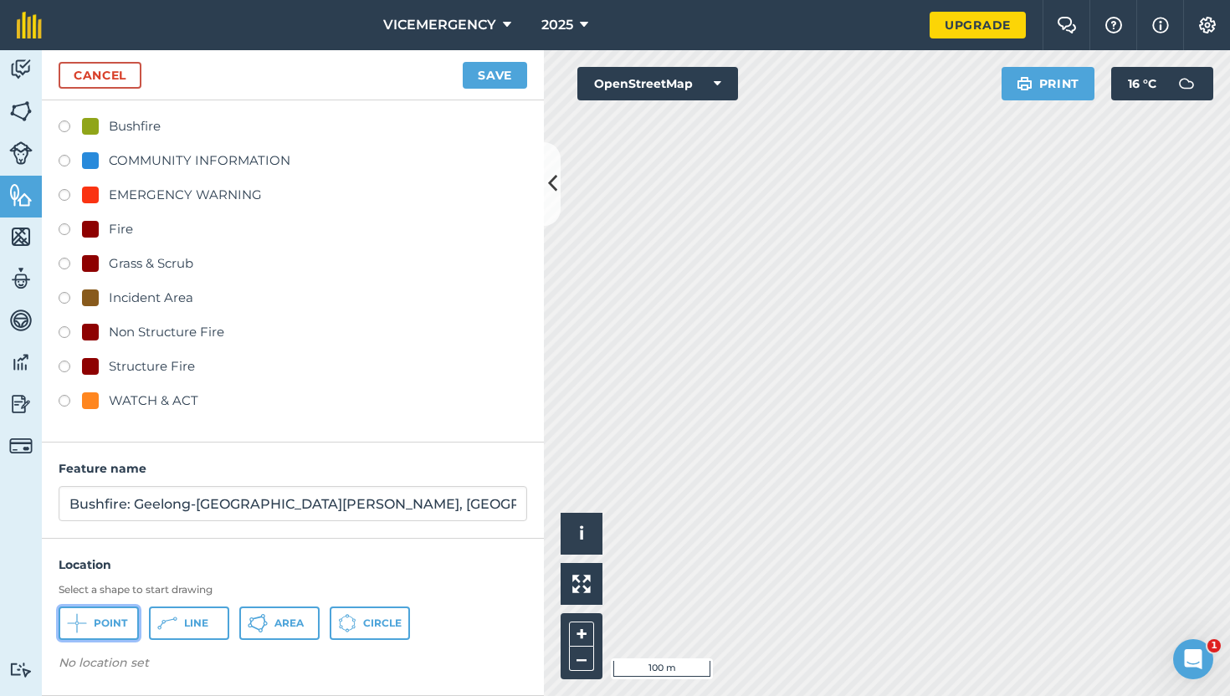
click at [102, 619] on span "Point" at bounding box center [110, 623] width 33 height 13
click at [512, 78] on button "Save" at bounding box center [495, 75] width 64 height 27
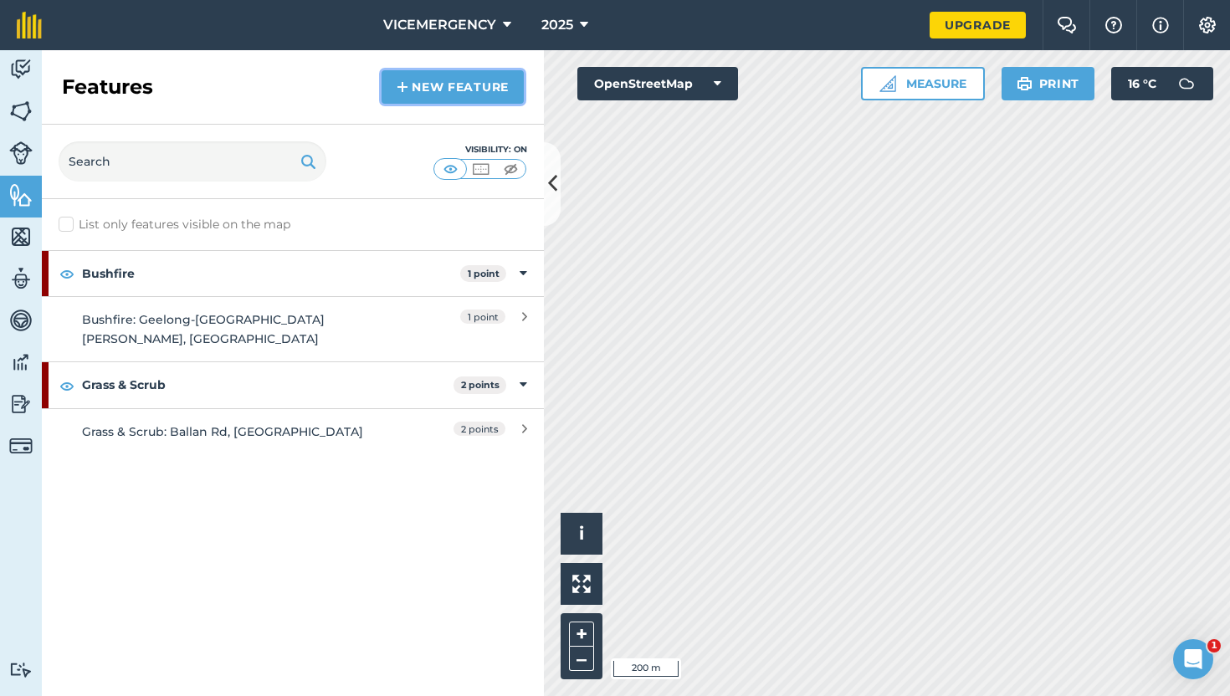
click at [485, 92] on link "New feature" at bounding box center [453, 86] width 142 height 33
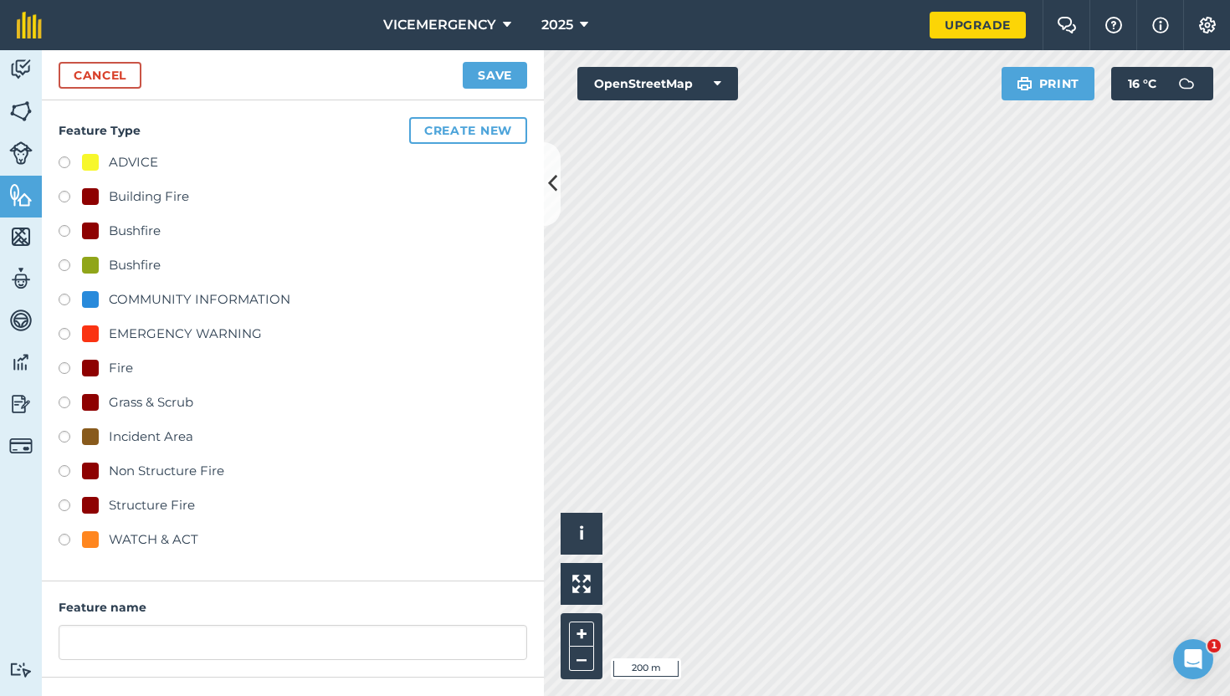
click at [62, 373] on label at bounding box center [70, 370] width 23 height 17
radio input "true"
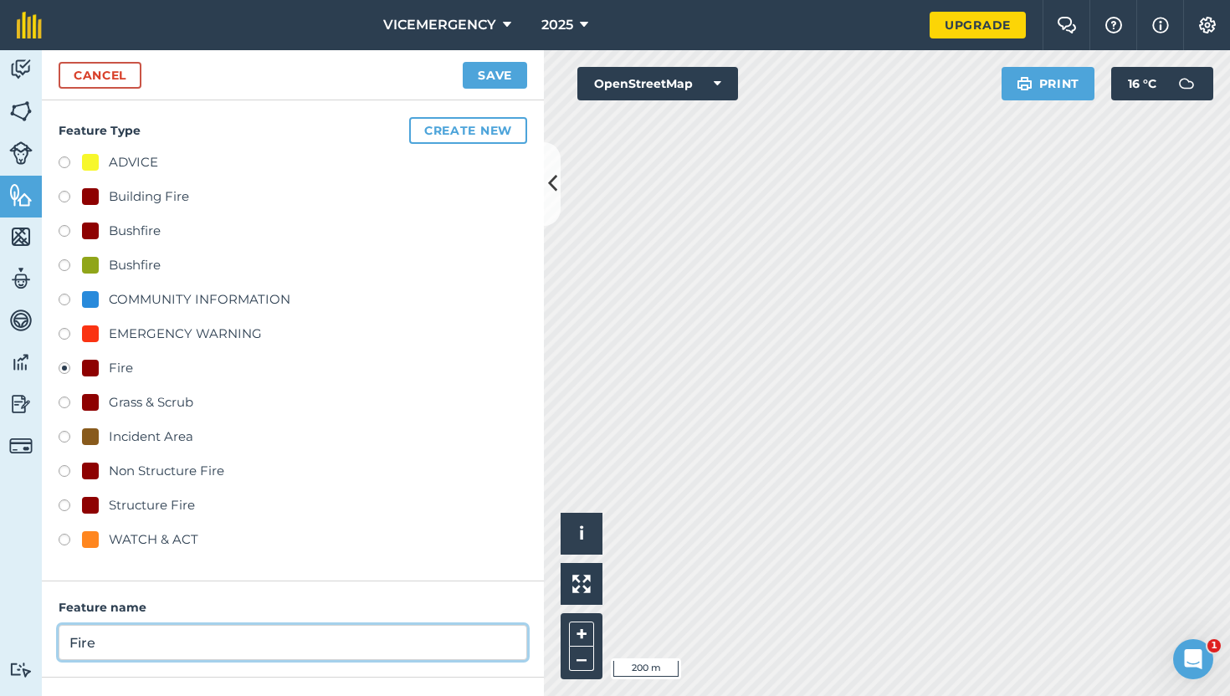
click at [151, 655] on input "Fire" at bounding box center [293, 642] width 469 height 35
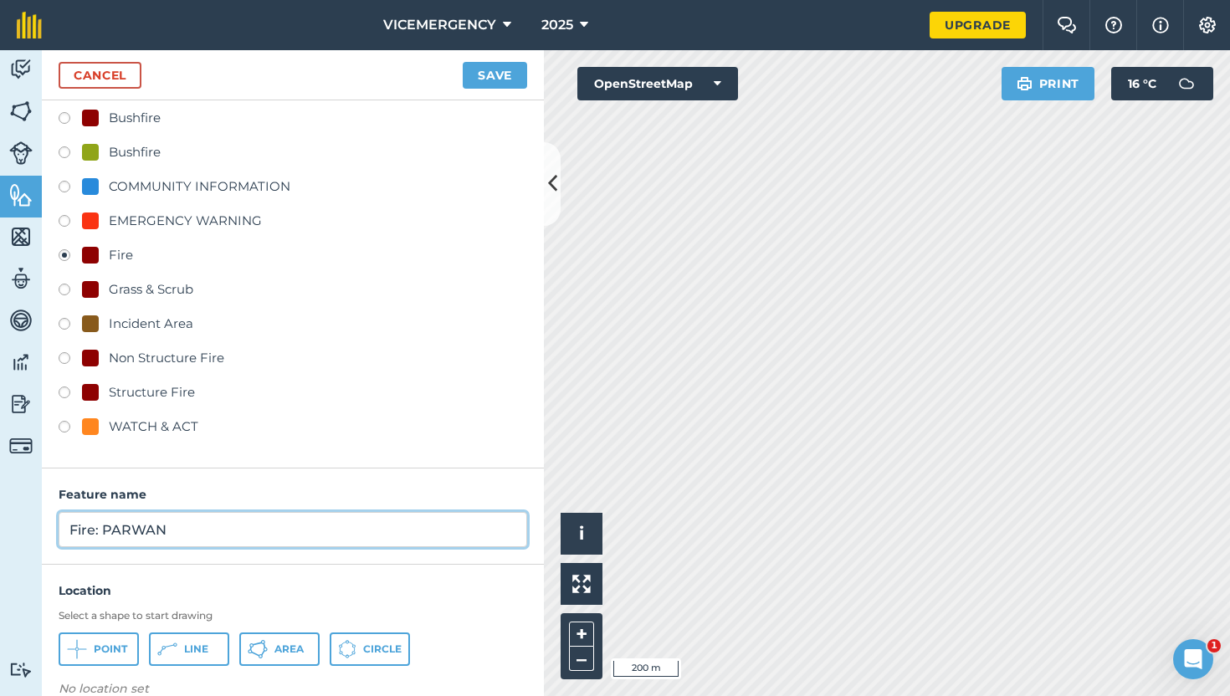
scroll to position [139, 0]
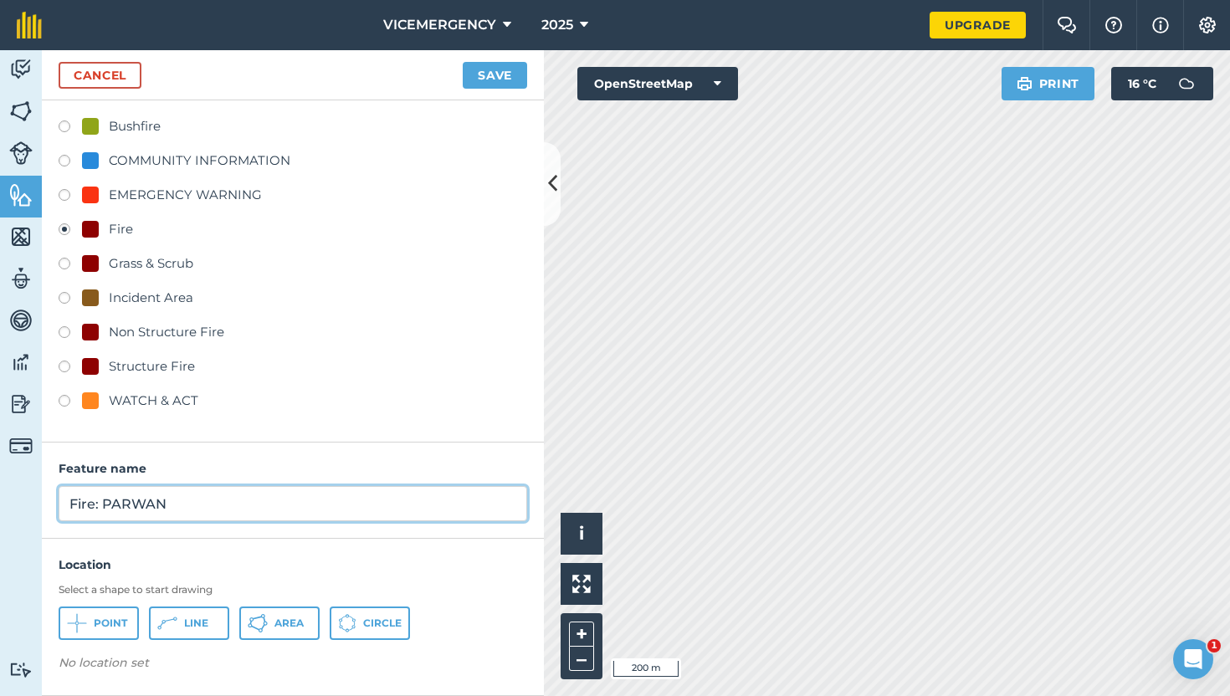
type input "Fire: PARWAN"
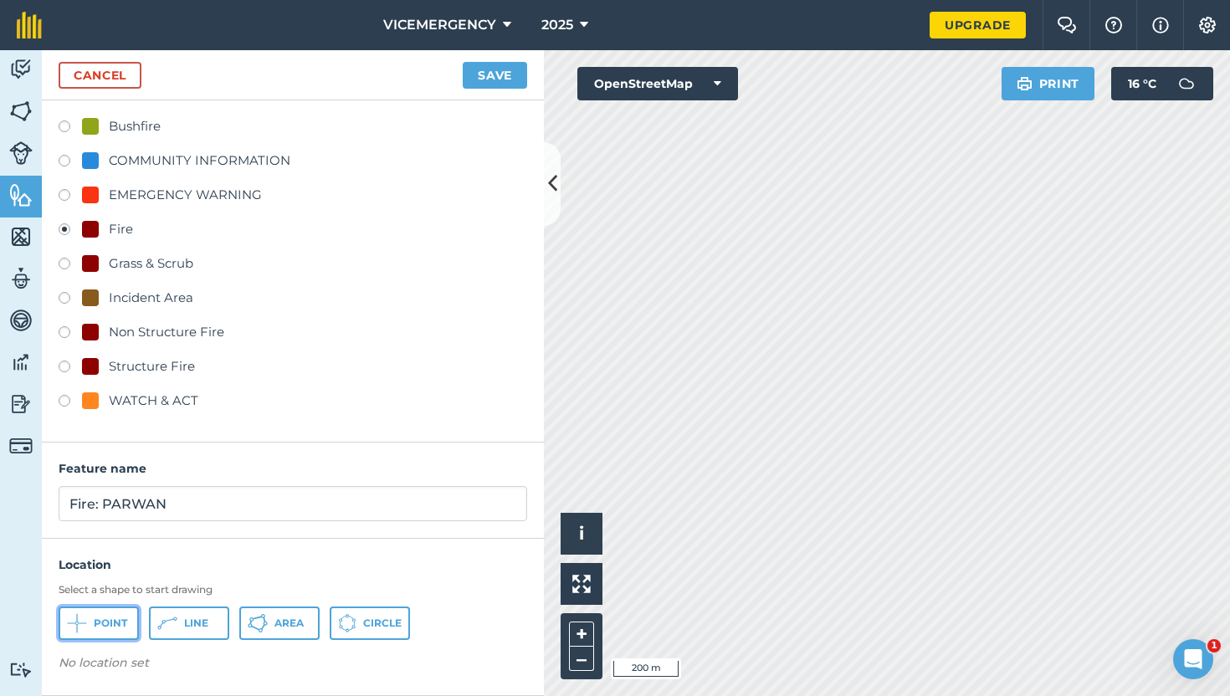
click at [128, 627] on button "Point" at bounding box center [99, 623] width 80 height 33
click at [503, 91] on div "Cancel Save" at bounding box center [293, 75] width 502 height 50
click at [502, 72] on button "Save" at bounding box center [495, 75] width 64 height 27
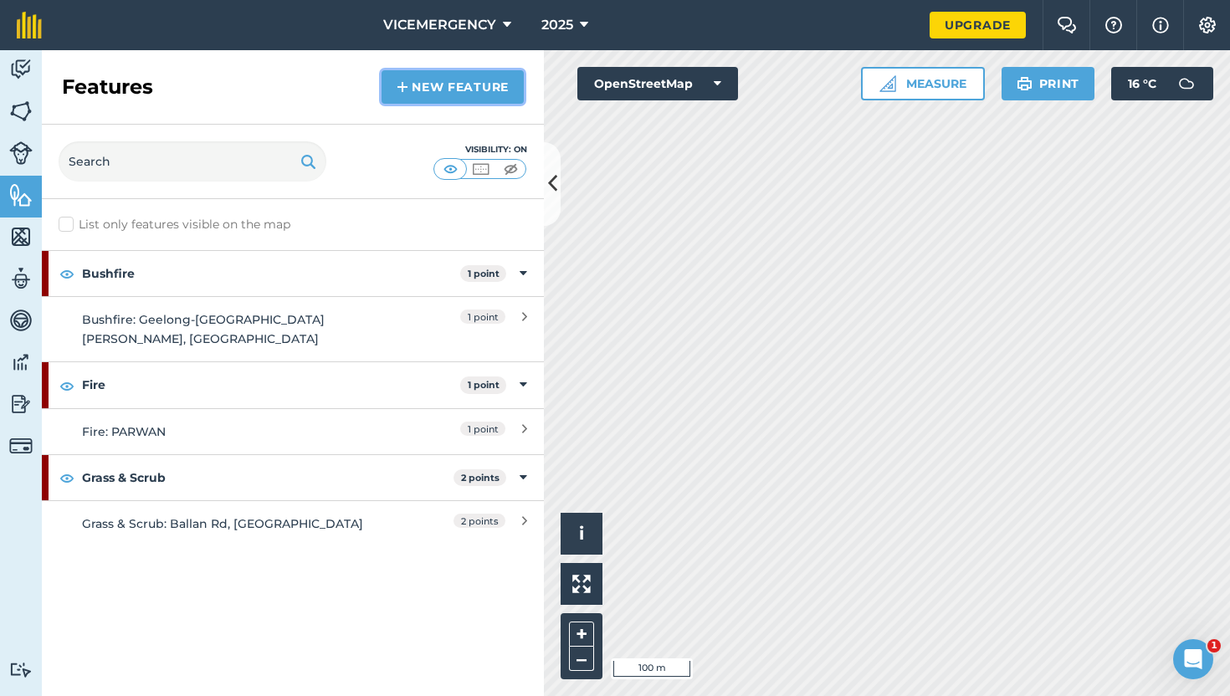
click at [440, 75] on link "New feature" at bounding box center [453, 86] width 142 height 33
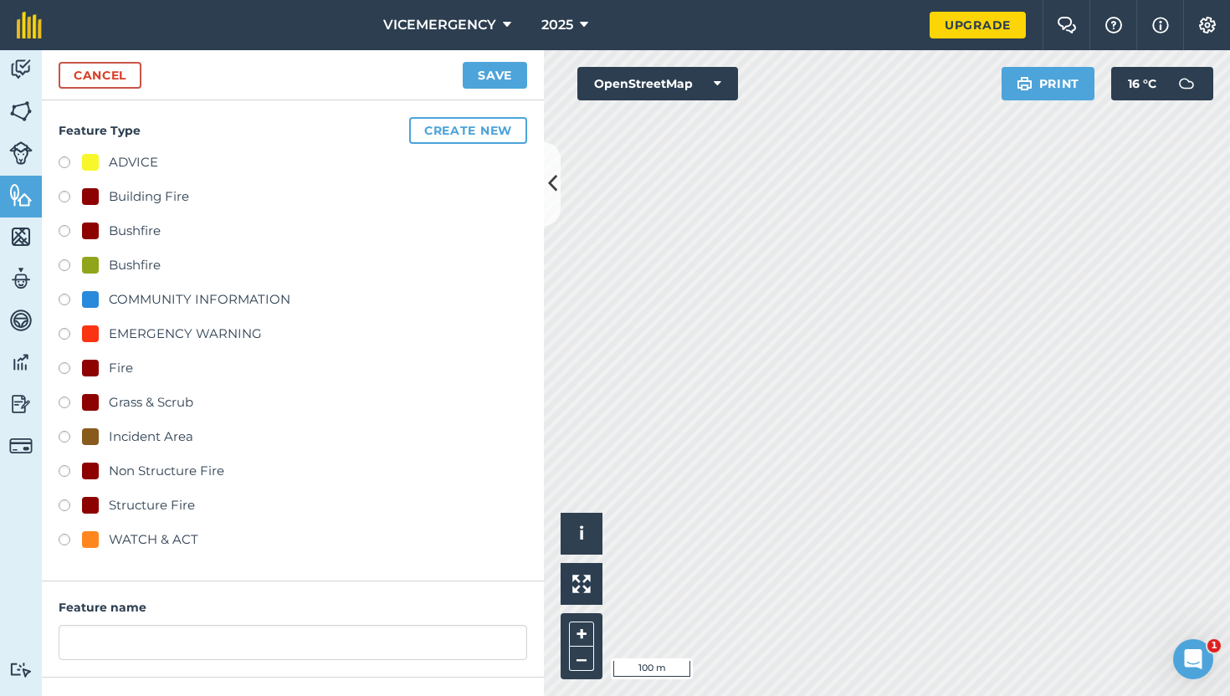
click at [71, 434] on label at bounding box center [70, 439] width 23 height 17
radio input "true"
type input "Incident Area"
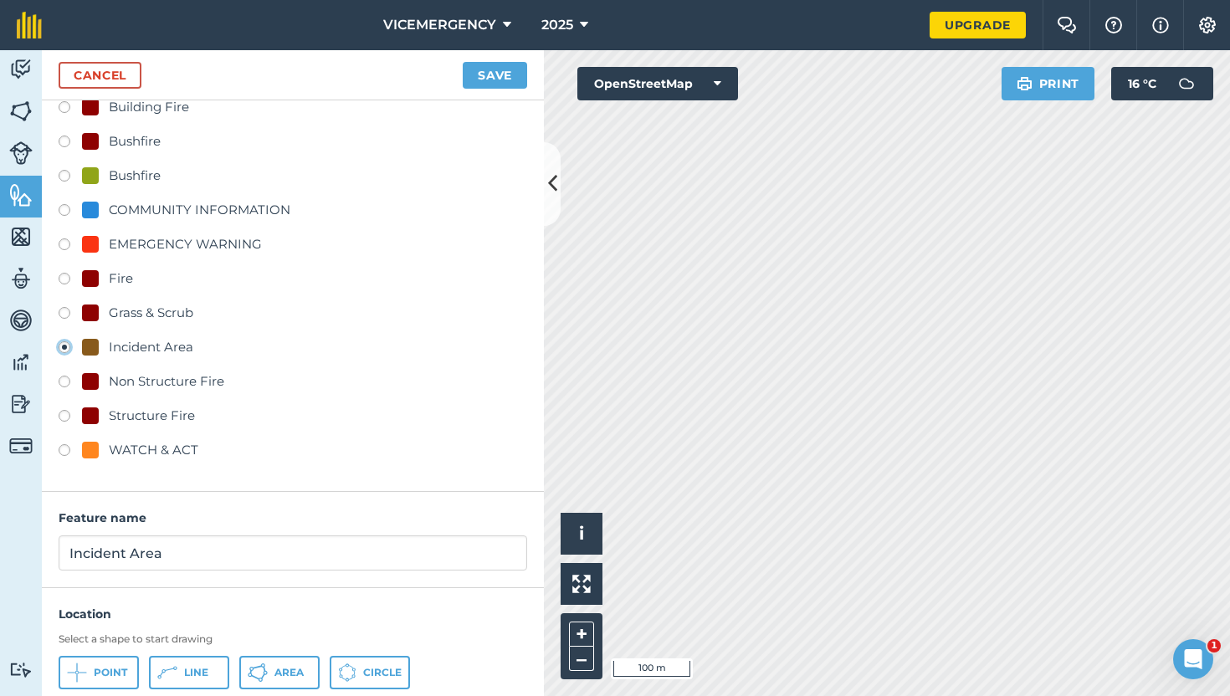
scroll to position [139, 0]
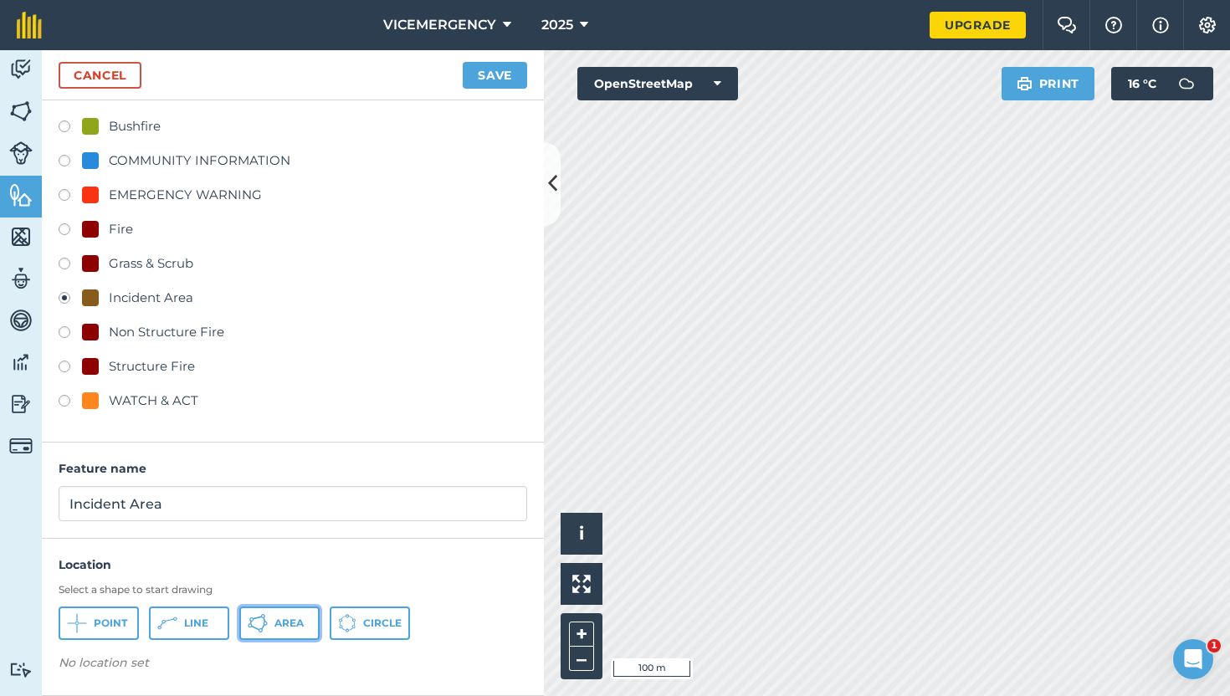
click at [270, 618] on button "Area" at bounding box center [279, 623] width 80 height 33
click at [507, 78] on button "Save" at bounding box center [495, 75] width 64 height 27
